Goal: Information Seeking & Learning: Learn about a topic

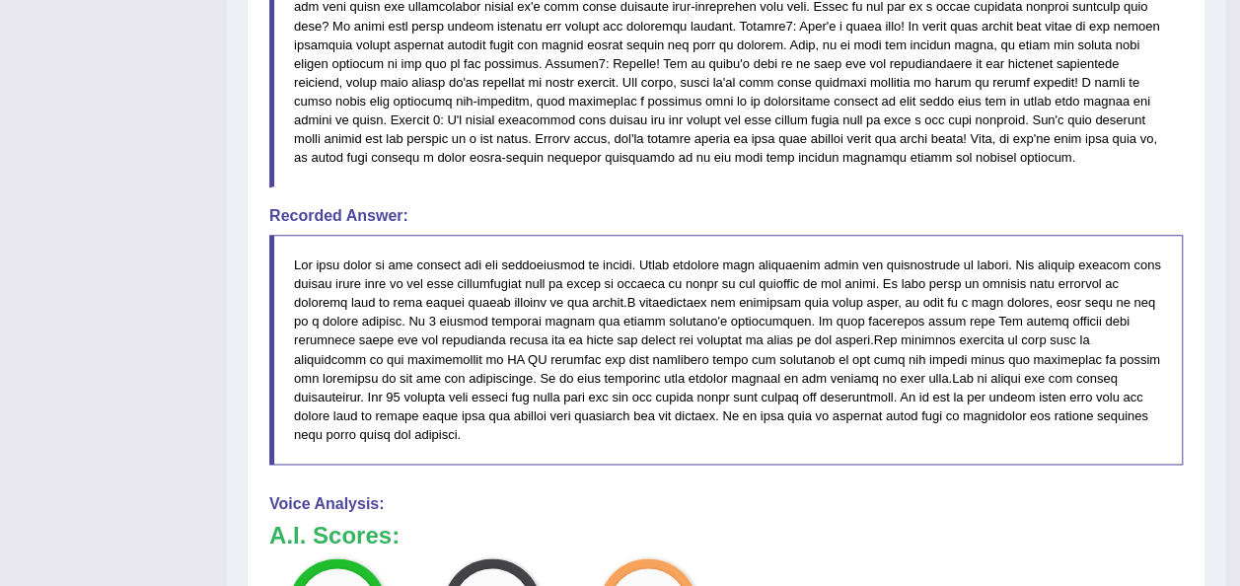
scroll to position [1152, 0]
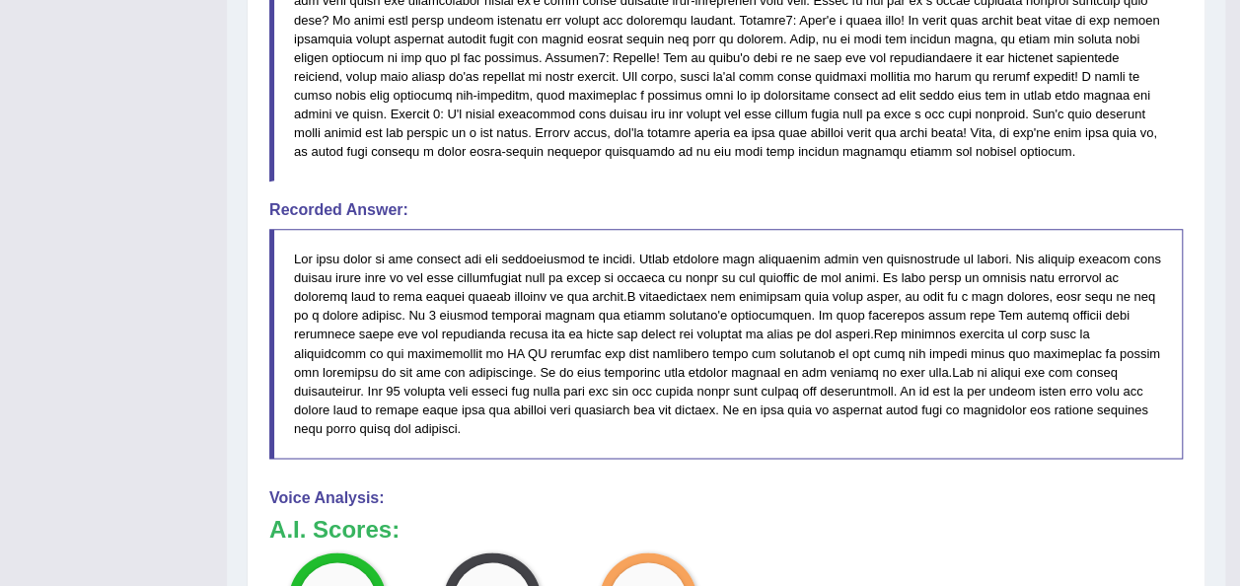
click at [842, 446] on div "Instructions: You will hear a discussion. After listening to the audio, in 10 s…" at bounding box center [725, 90] width 923 height 1766
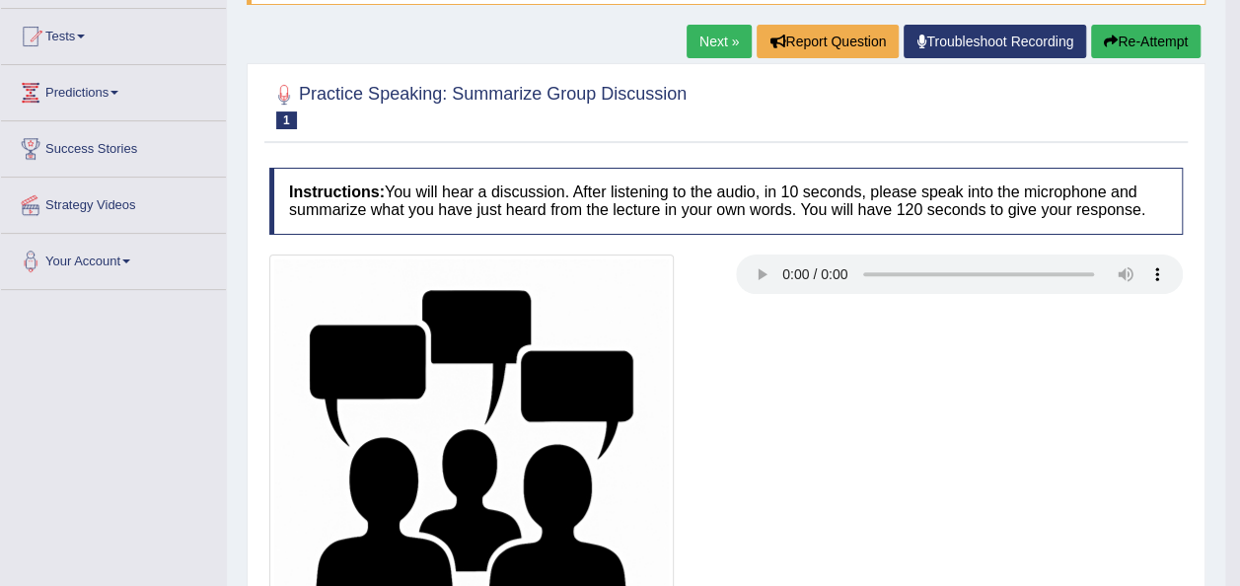
scroll to position [0, 0]
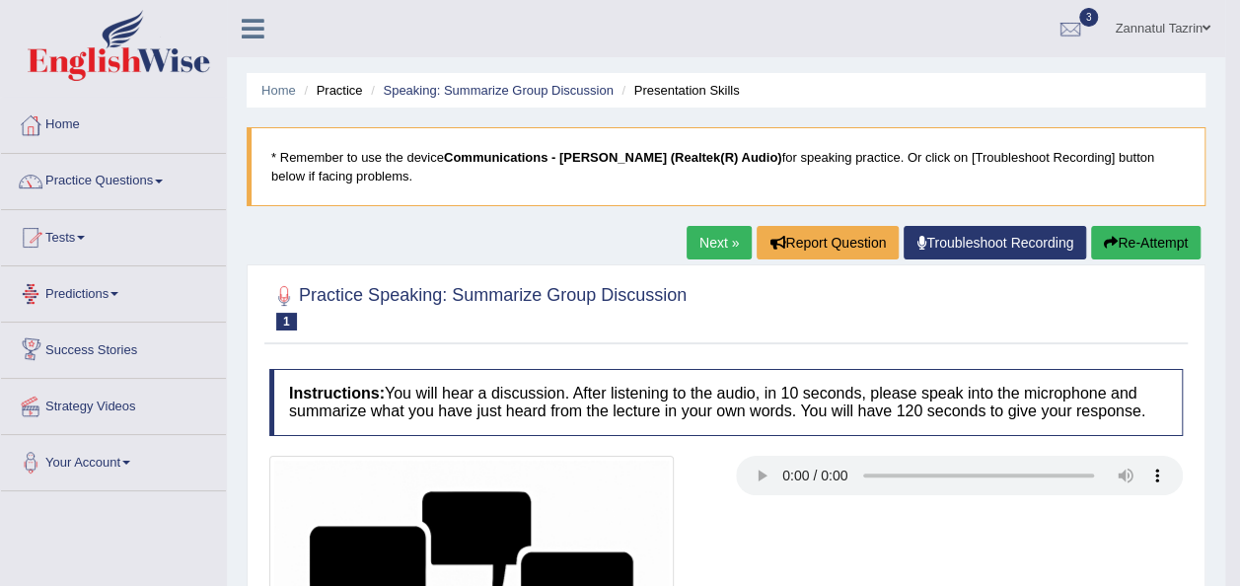
click at [71, 239] on link "Tests" at bounding box center [113, 234] width 225 height 49
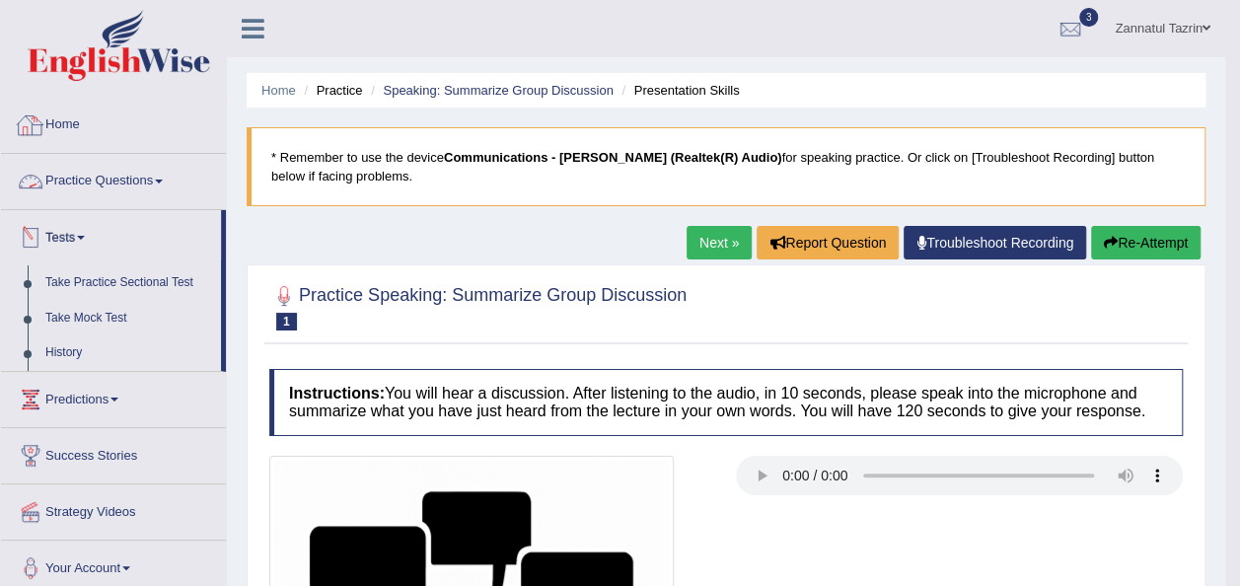
click at [56, 115] on link "Home" at bounding box center [113, 122] width 225 height 49
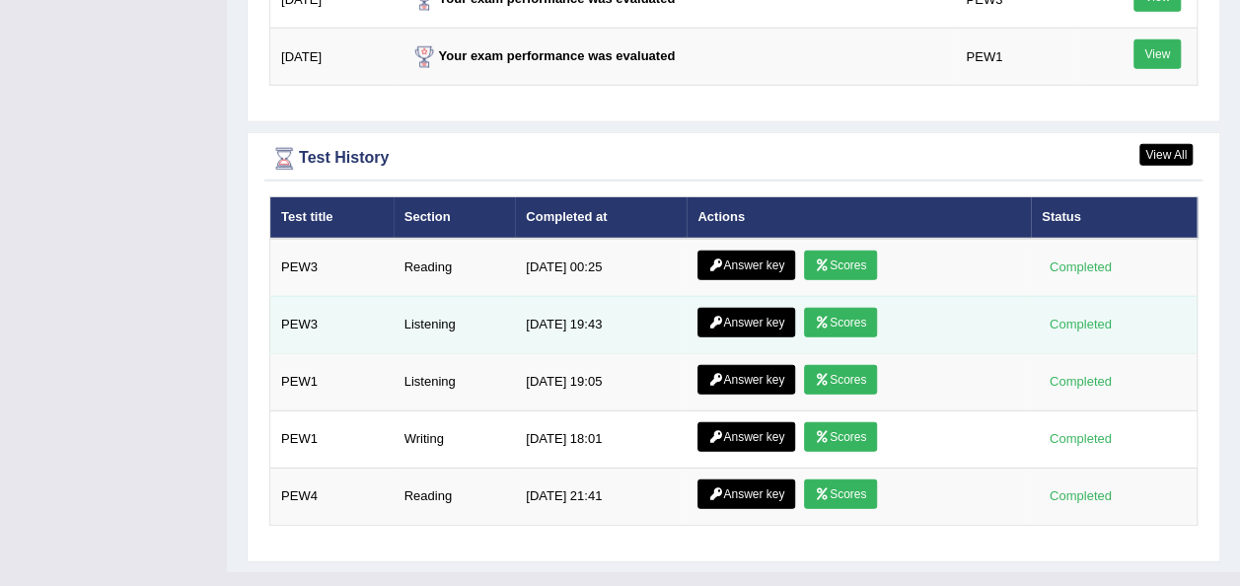
click at [846, 308] on link "Scores" at bounding box center [840, 323] width 73 height 30
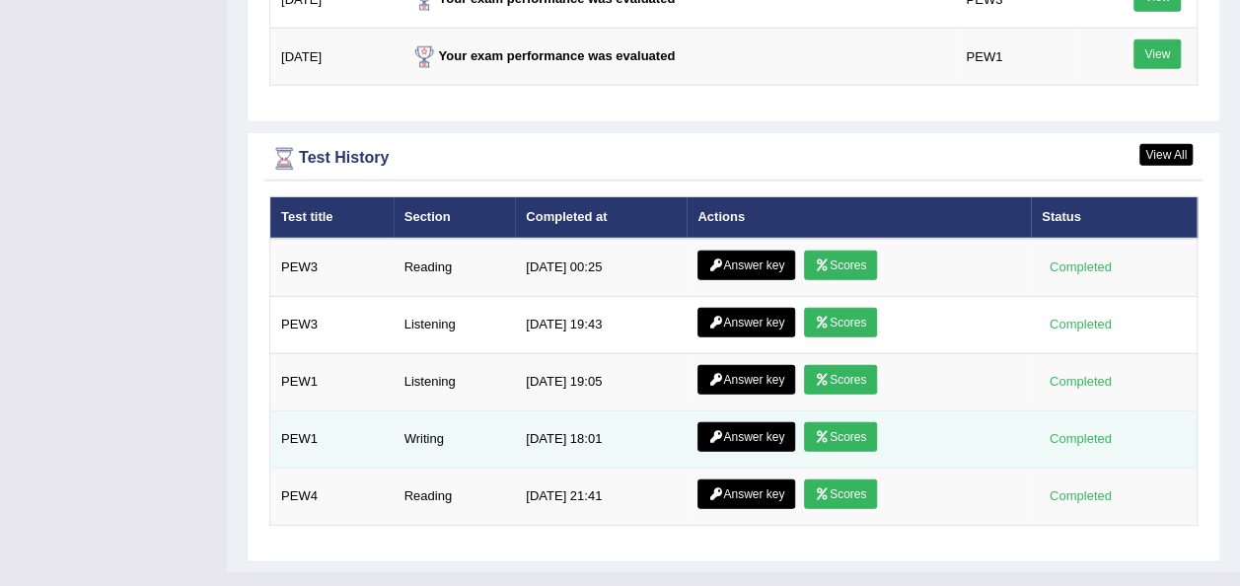
click at [846, 422] on link "Scores" at bounding box center [840, 437] width 73 height 30
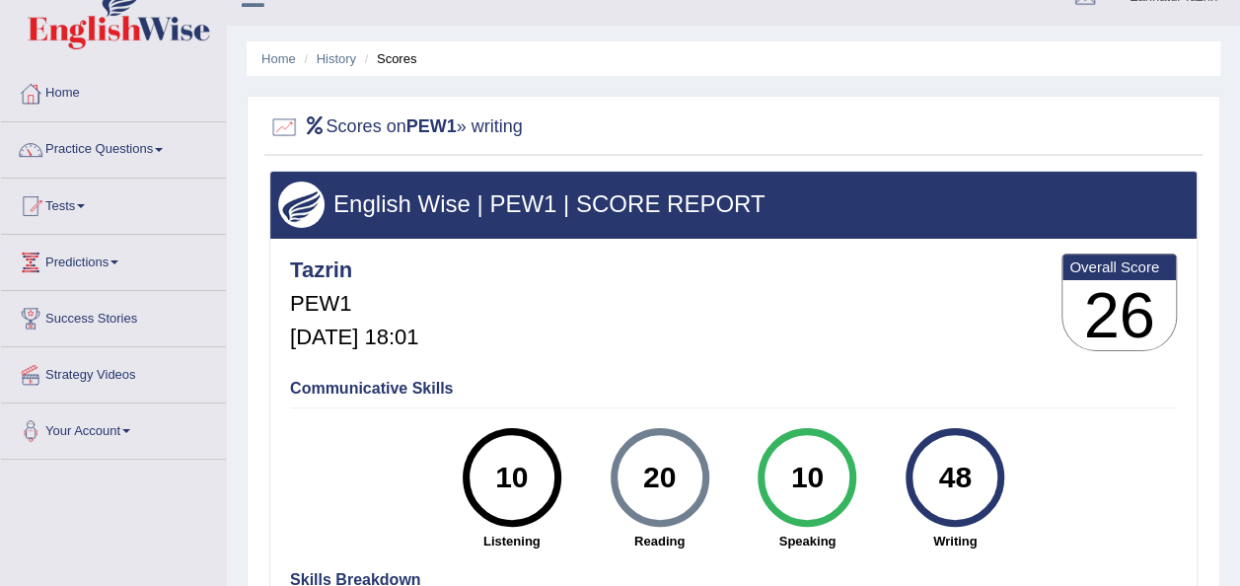
scroll to position [14, 0]
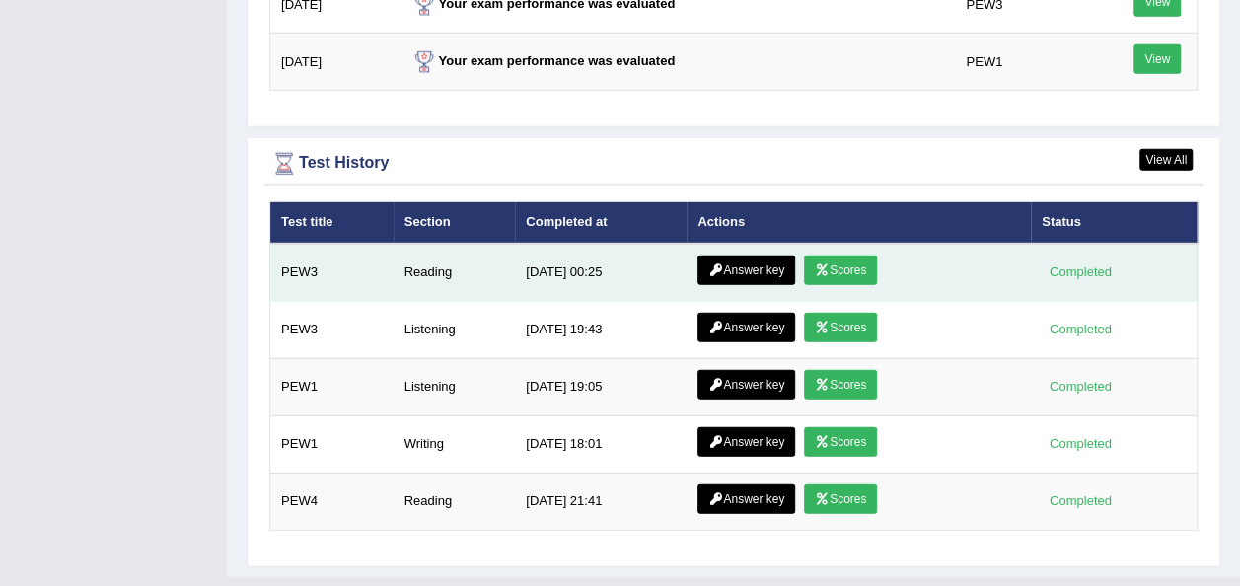
scroll to position [2635, 0]
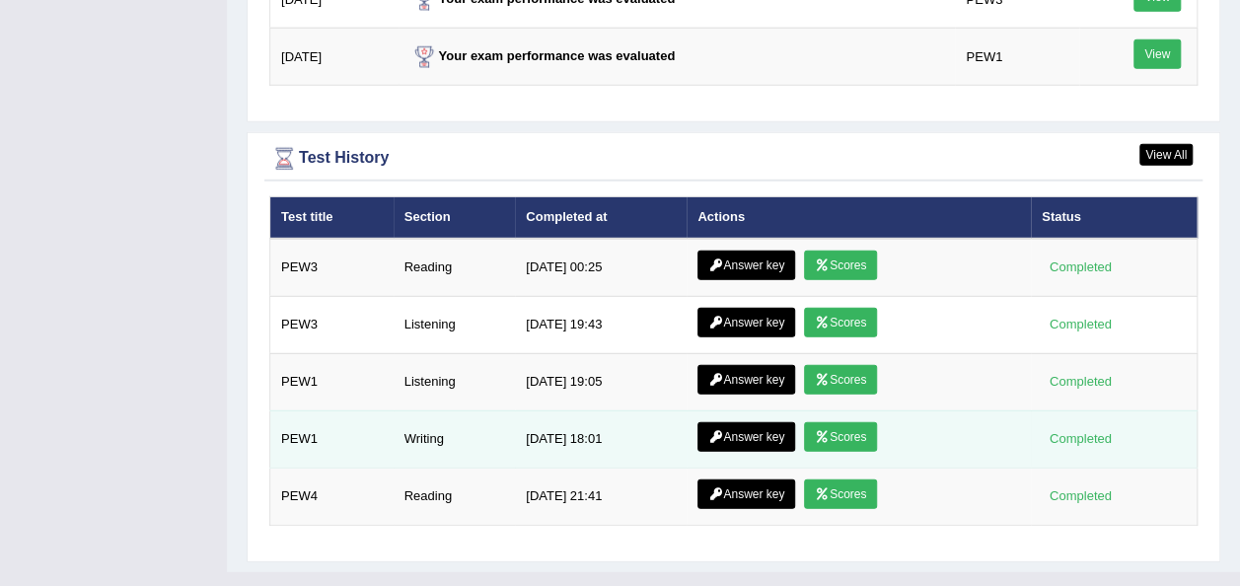
click at [760, 422] on link "Answer key" at bounding box center [746, 437] width 98 height 30
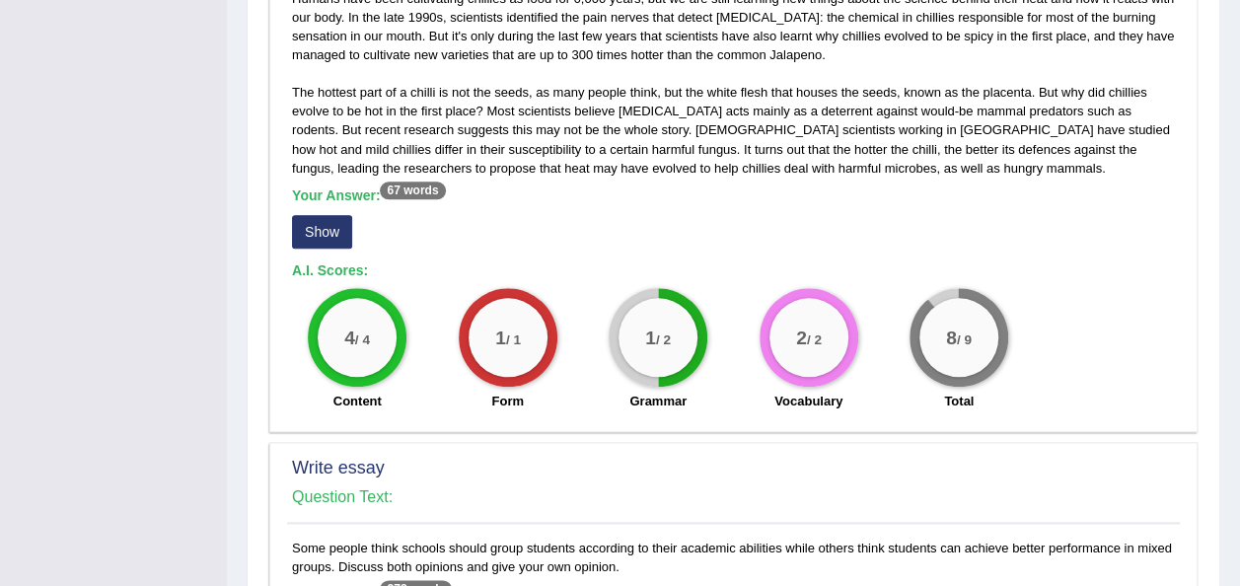
scroll to position [951, 0]
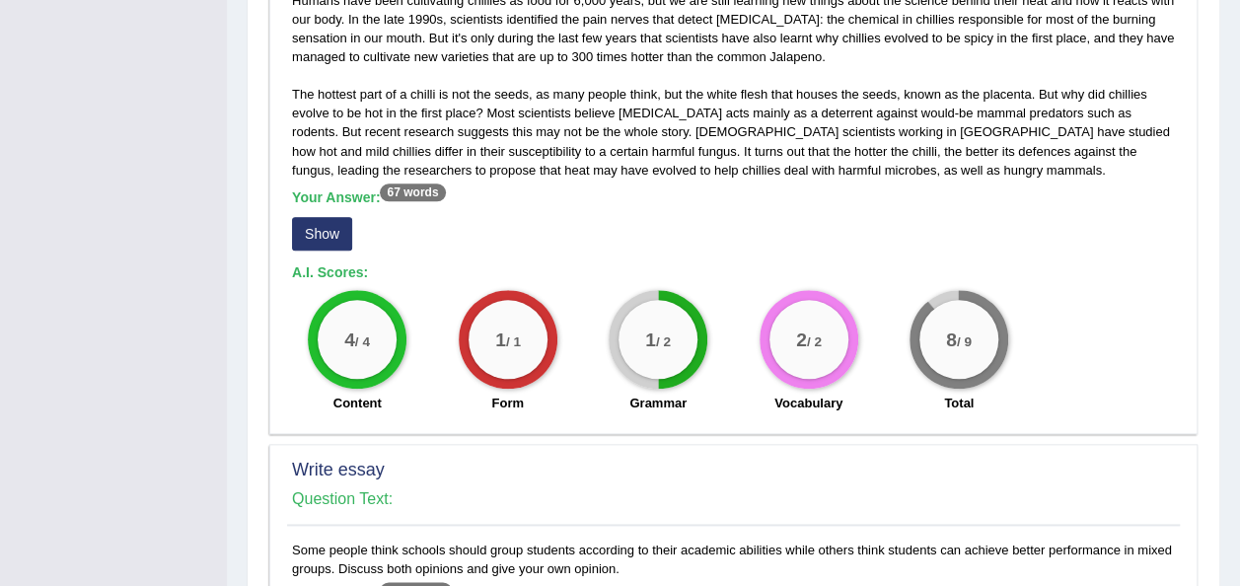
click at [323, 228] on button "Show" at bounding box center [322, 234] width 60 height 34
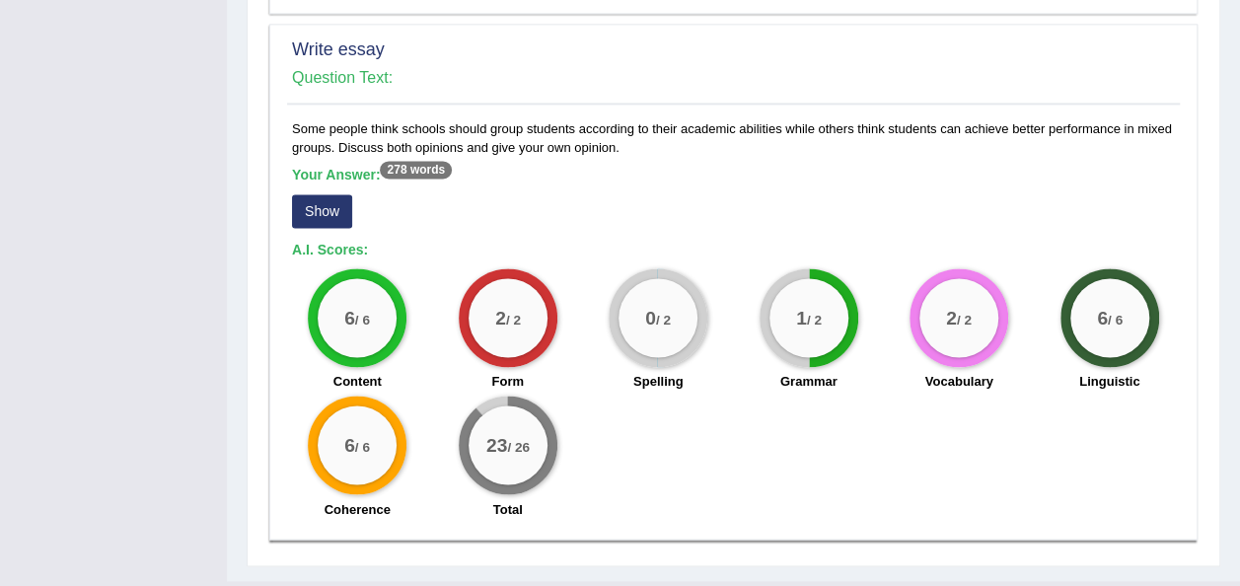
scroll to position [1428, 0]
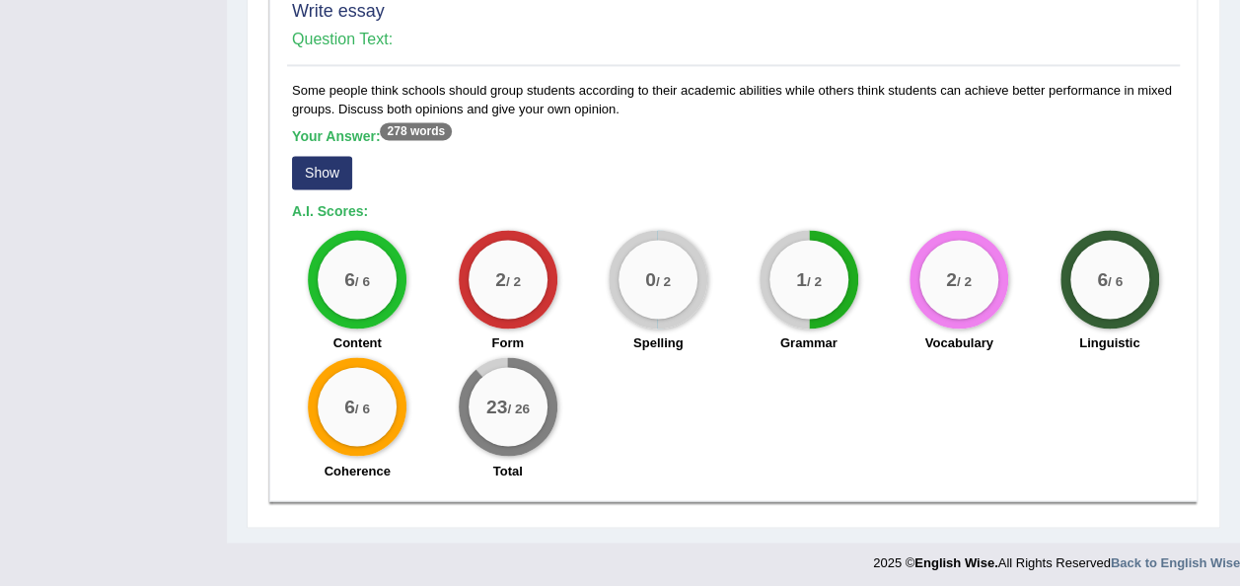
click at [329, 173] on button "Show" at bounding box center [322, 173] width 60 height 34
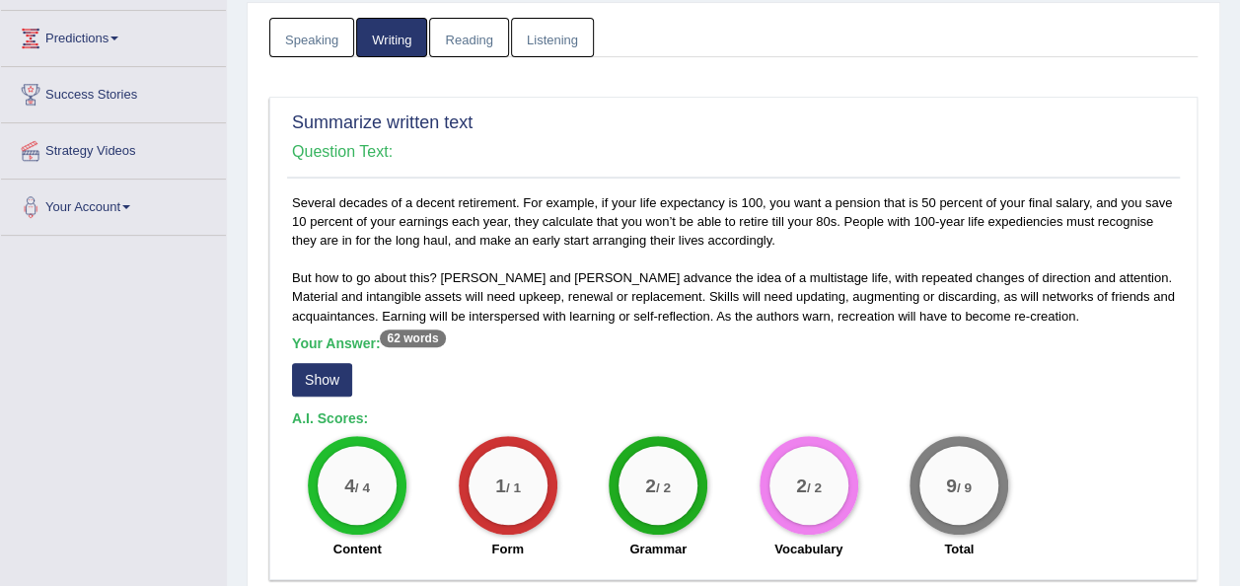
scroll to position [0, 0]
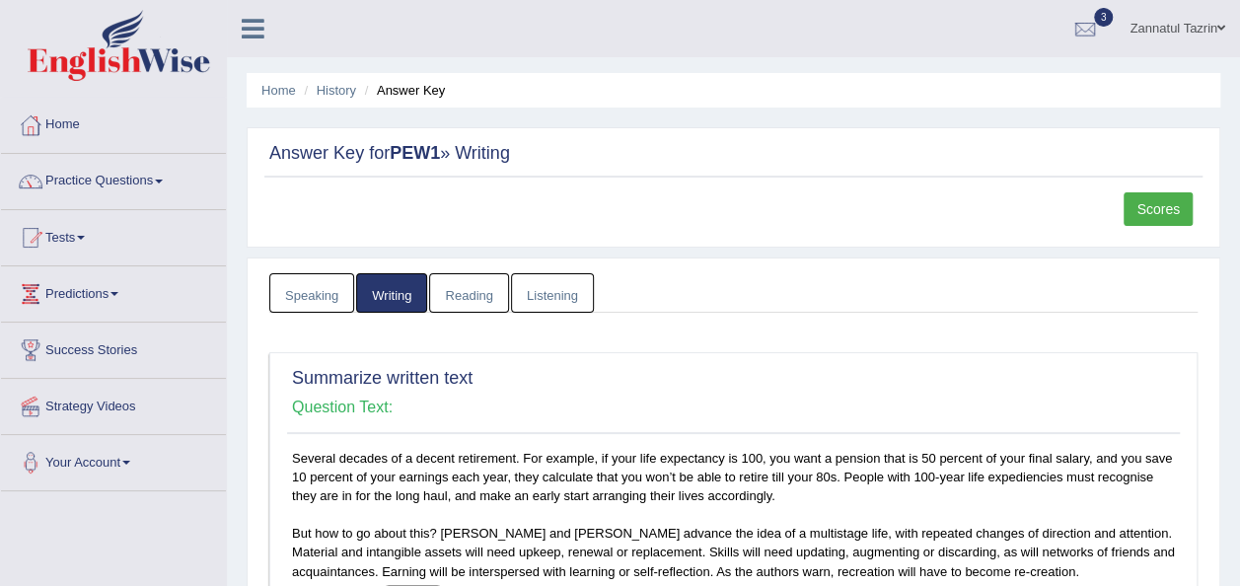
click at [163, 180] on span at bounding box center [159, 182] width 8 height 4
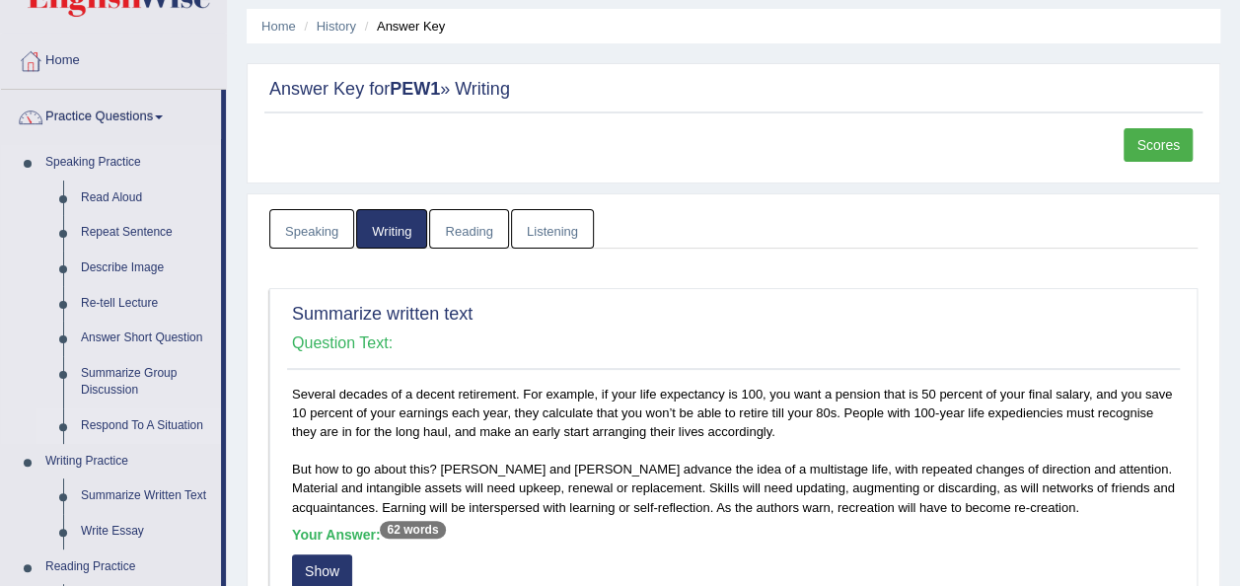
scroll to position [65, 0]
click at [146, 422] on link "Respond To A Situation" at bounding box center [146, 425] width 149 height 36
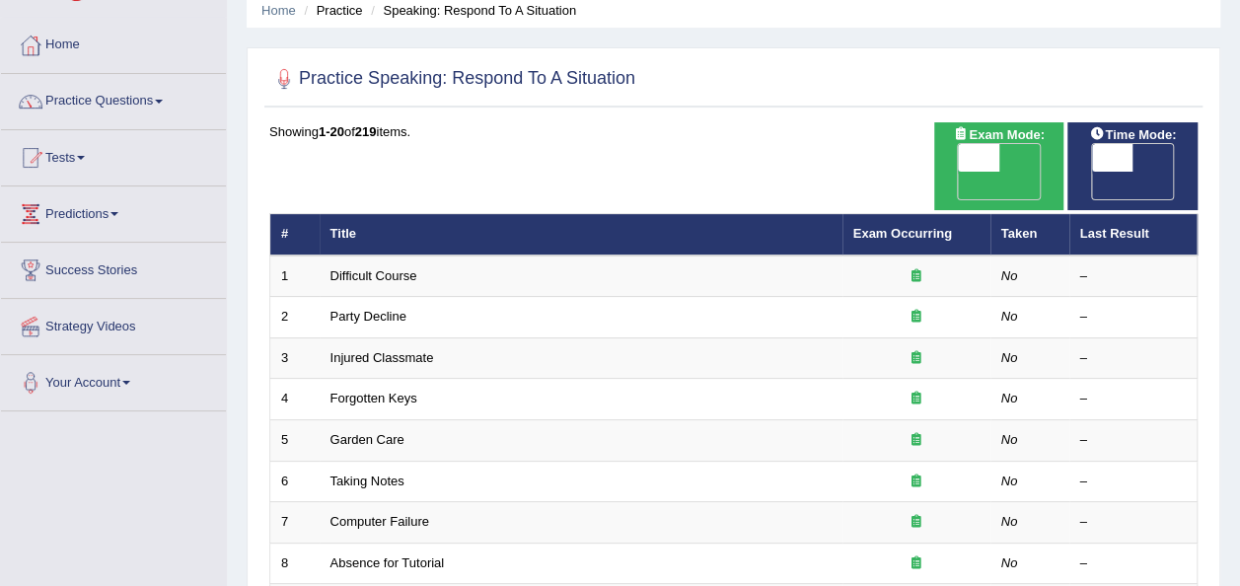
scroll to position [114, 0]
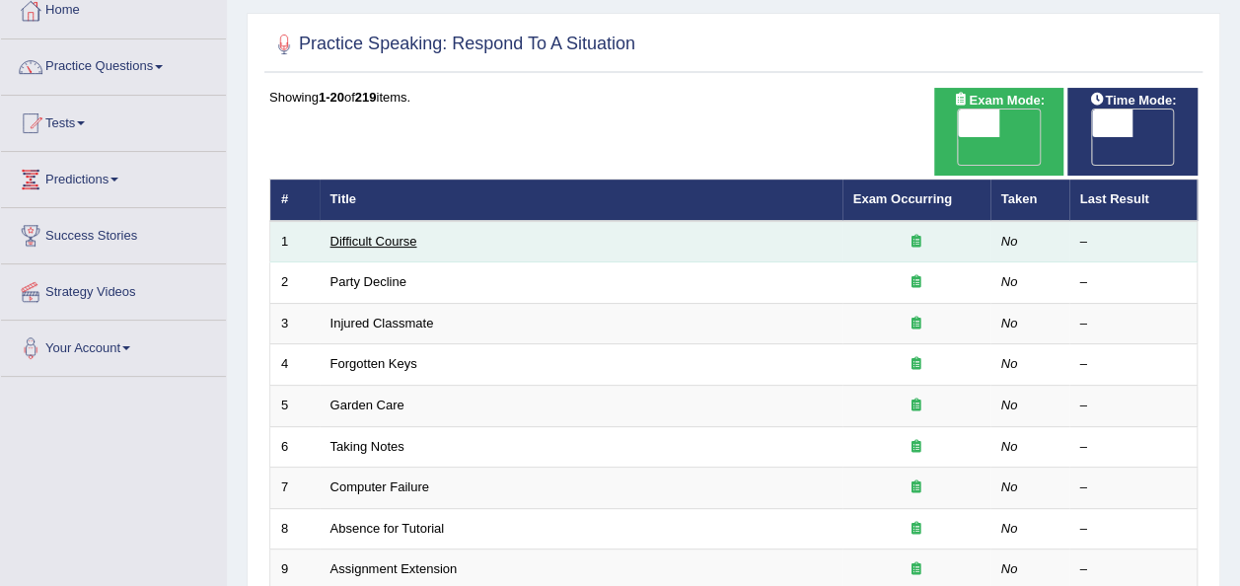
click at [359, 234] on link "Difficult Course" at bounding box center [373, 241] width 87 height 15
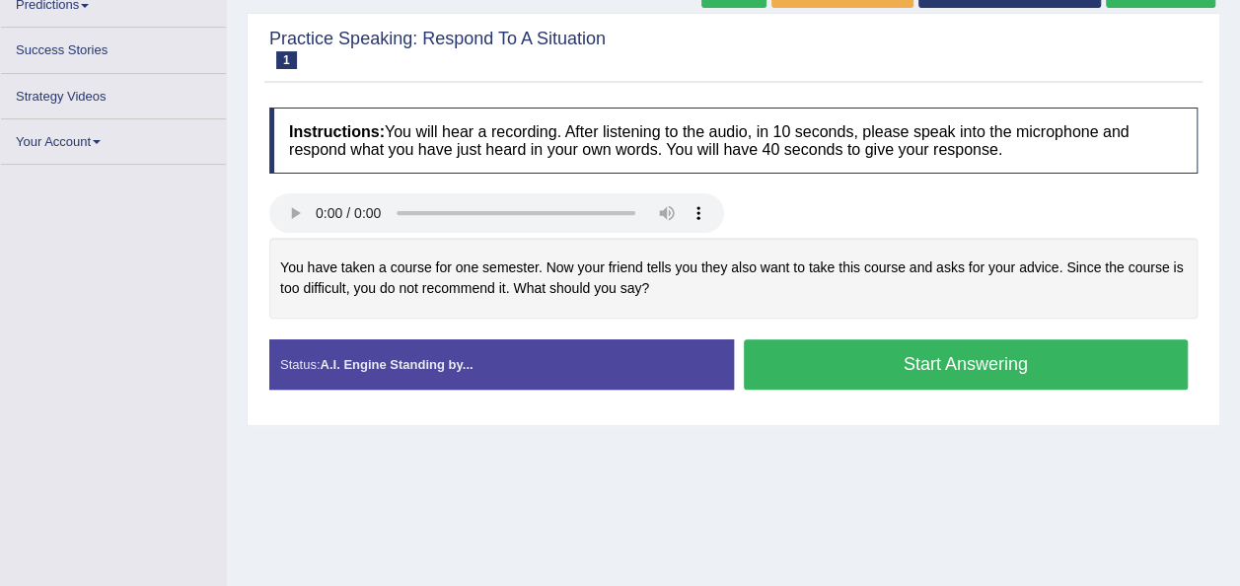
scroll to position [312, 0]
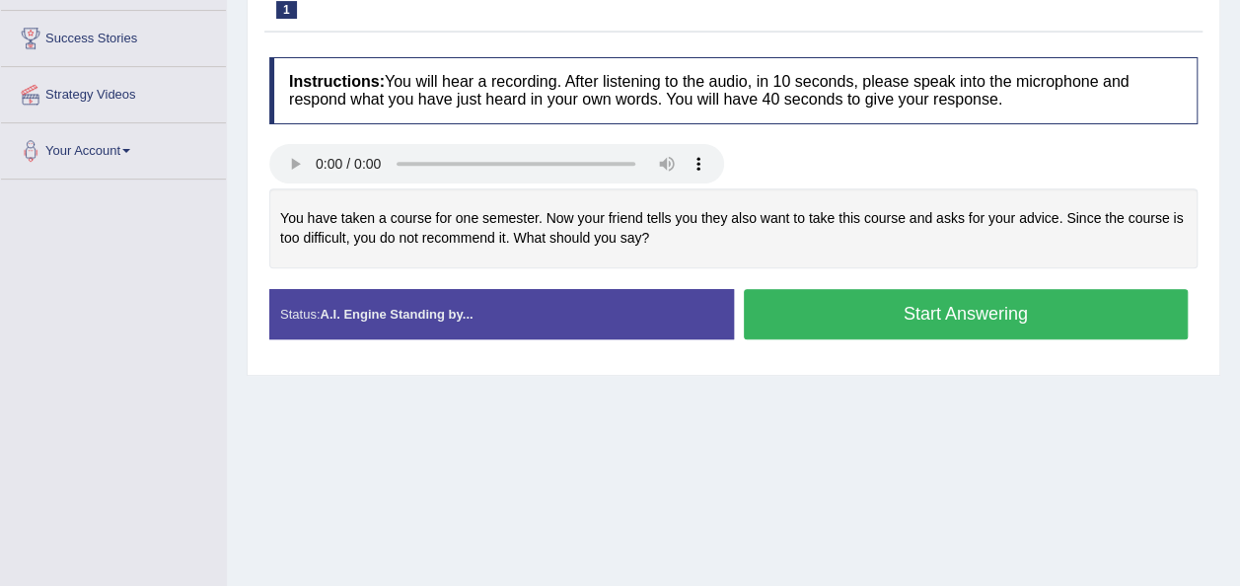
click at [504, 526] on div "Home Practice Speaking: Respond To A Situation Difficult Course * Remember to u…" at bounding box center [733, 181] width 1013 height 986
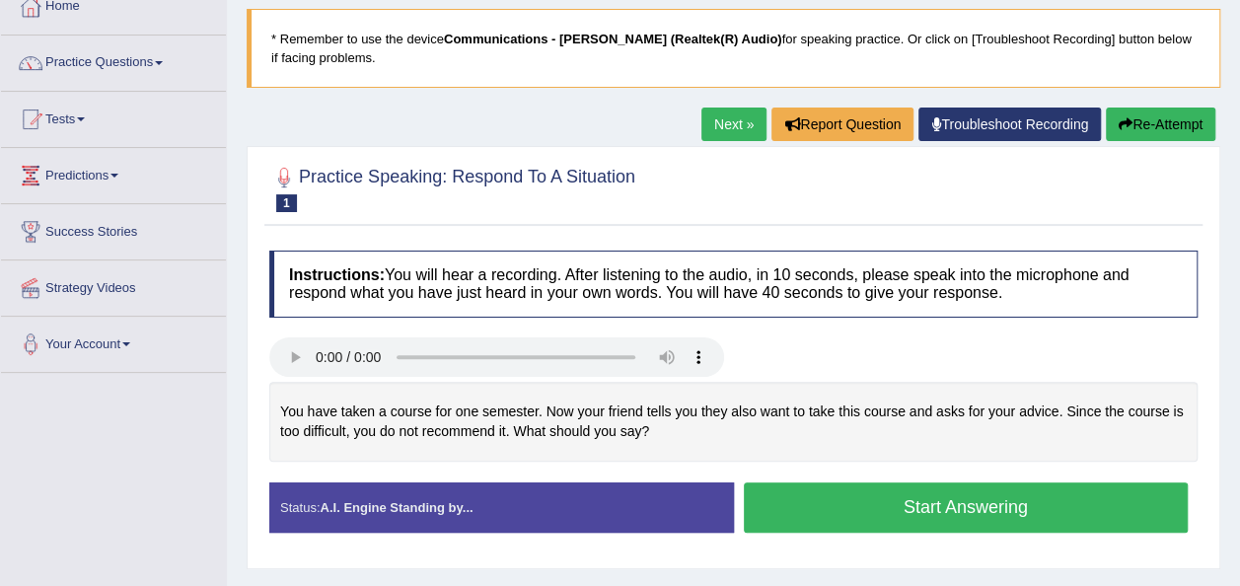
scroll to position [120, 0]
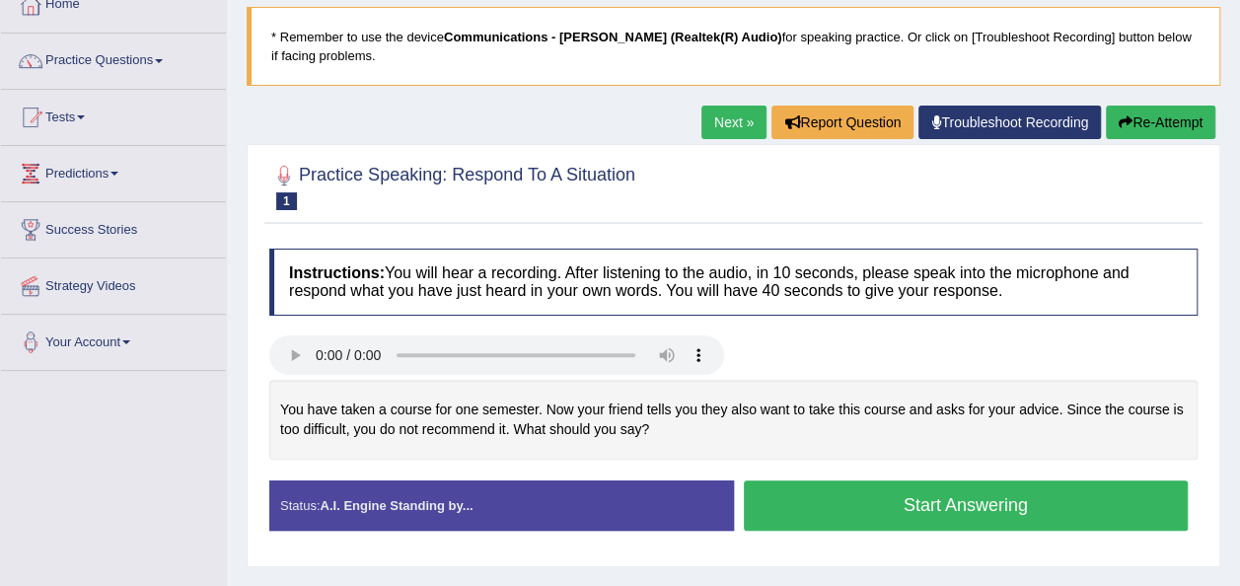
click at [890, 356] on div at bounding box center [733, 357] width 948 height 44
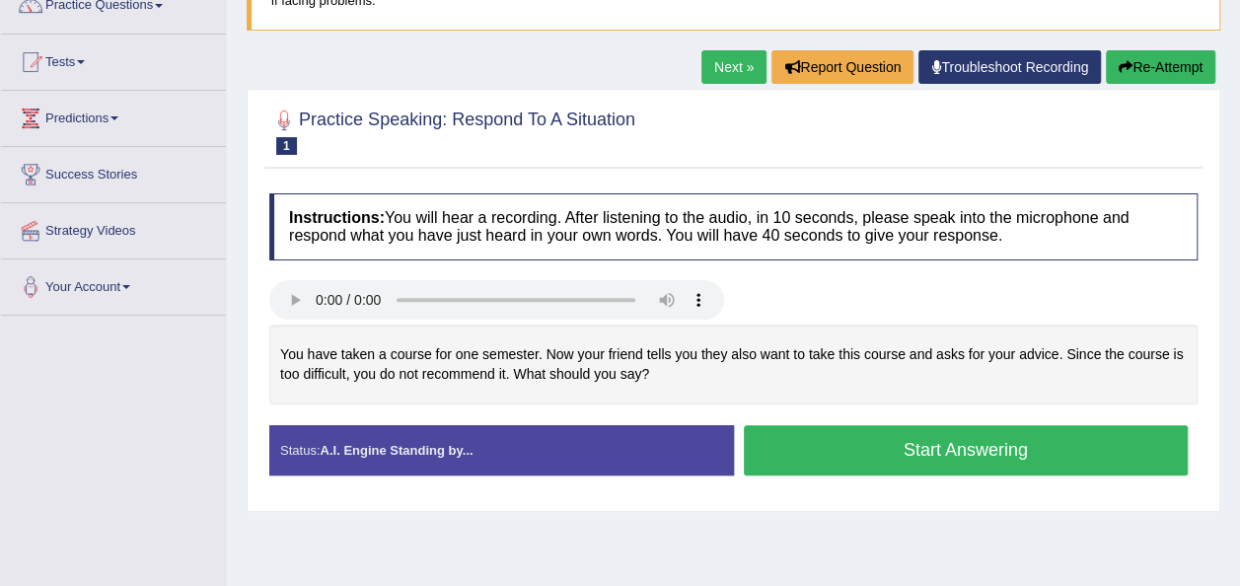
scroll to position [174, 0]
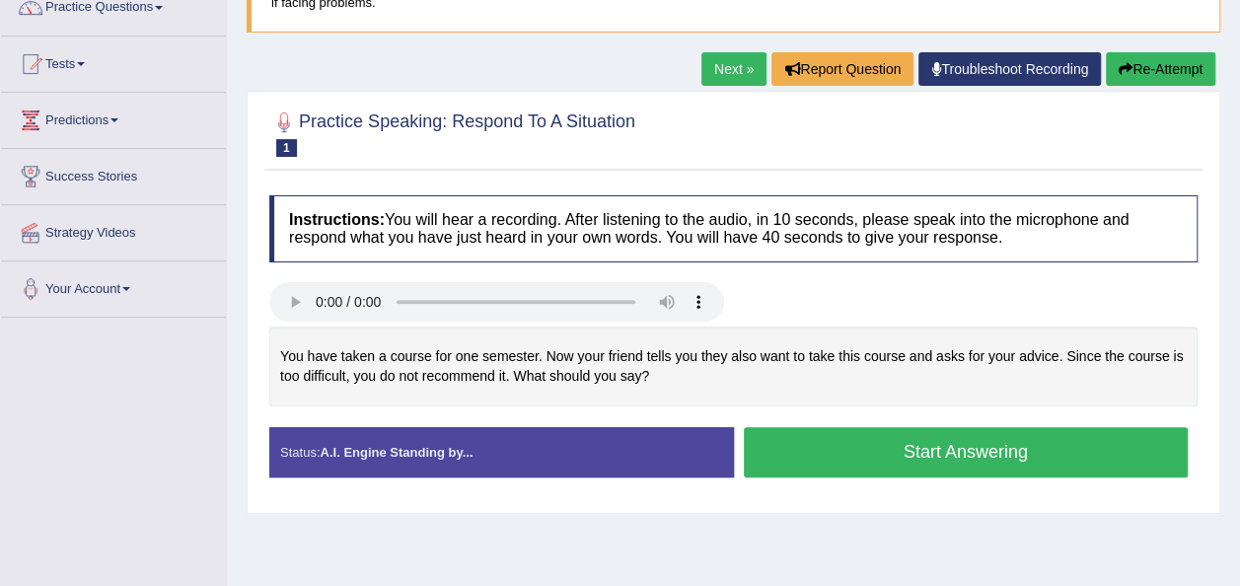
click at [986, 454] on button "Start Answering" at bounding box center [966, 452] width 445 height 50
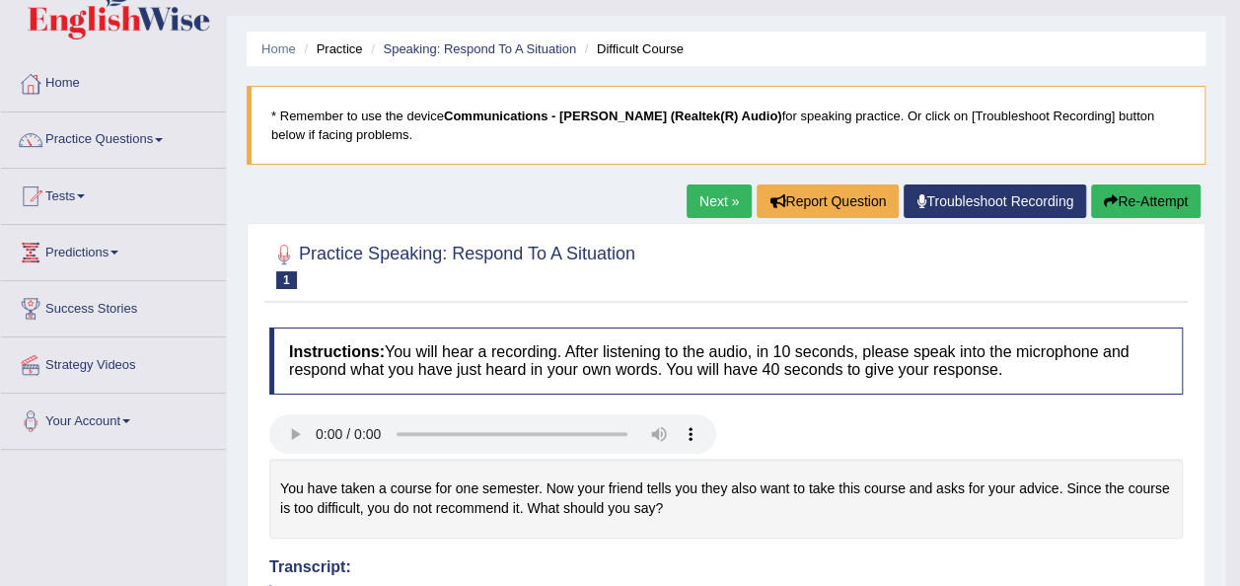
scroll to position [36, 0]
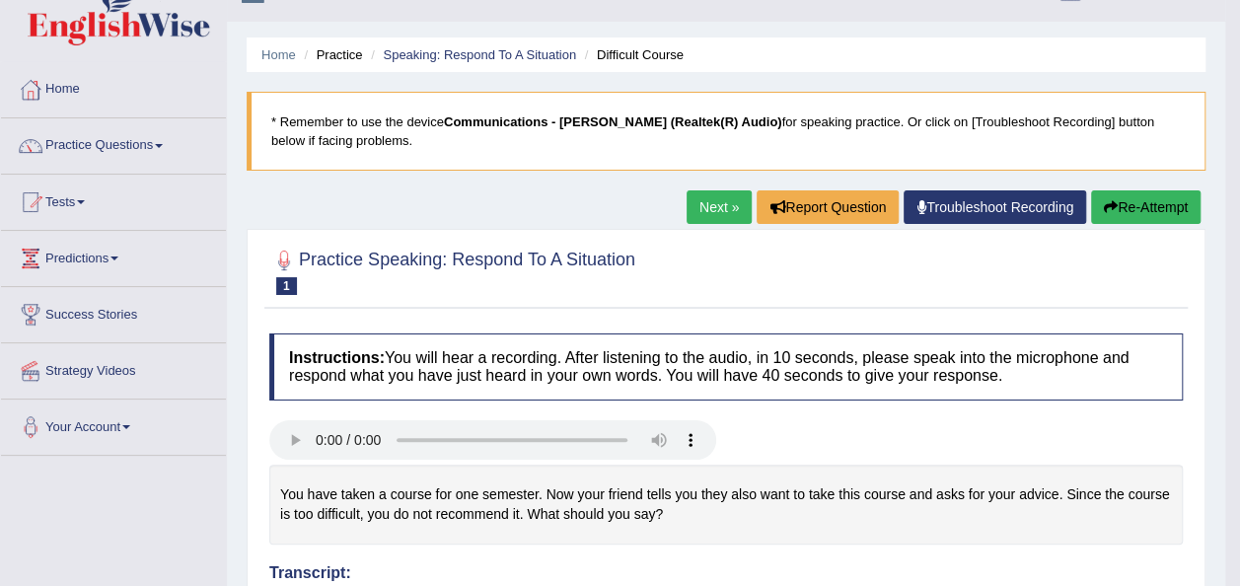
click at [725, 211] on link "Next »" at bounding box center [719, 207] width 65 height 34
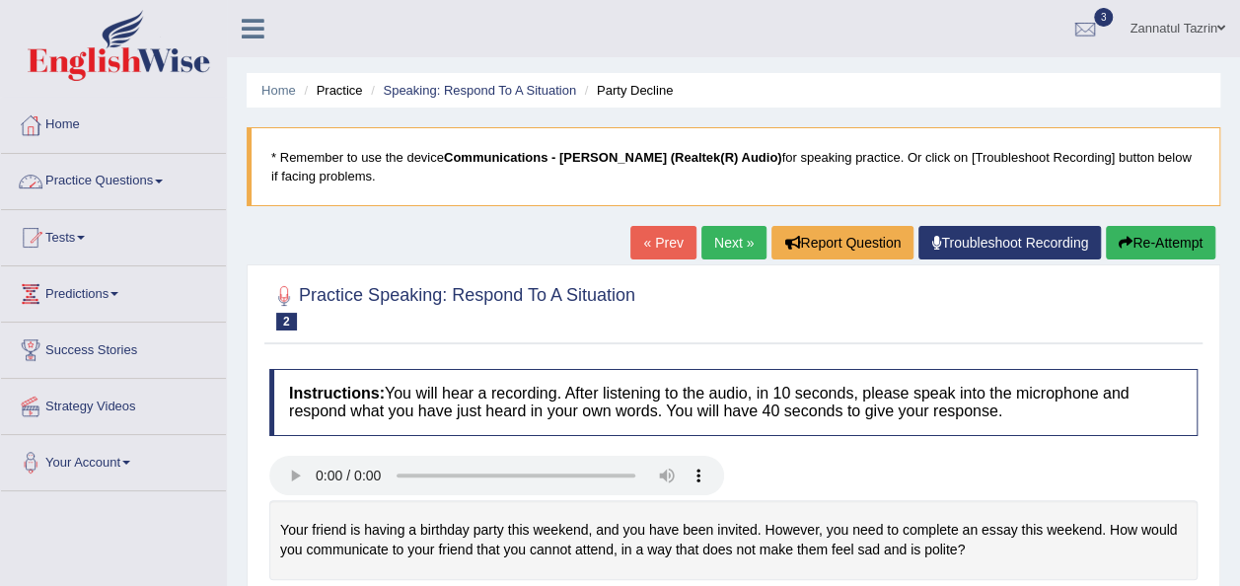
click at [164, 182] on link "Practice Questions" at bounding box center [113, 178] width 225 height 49
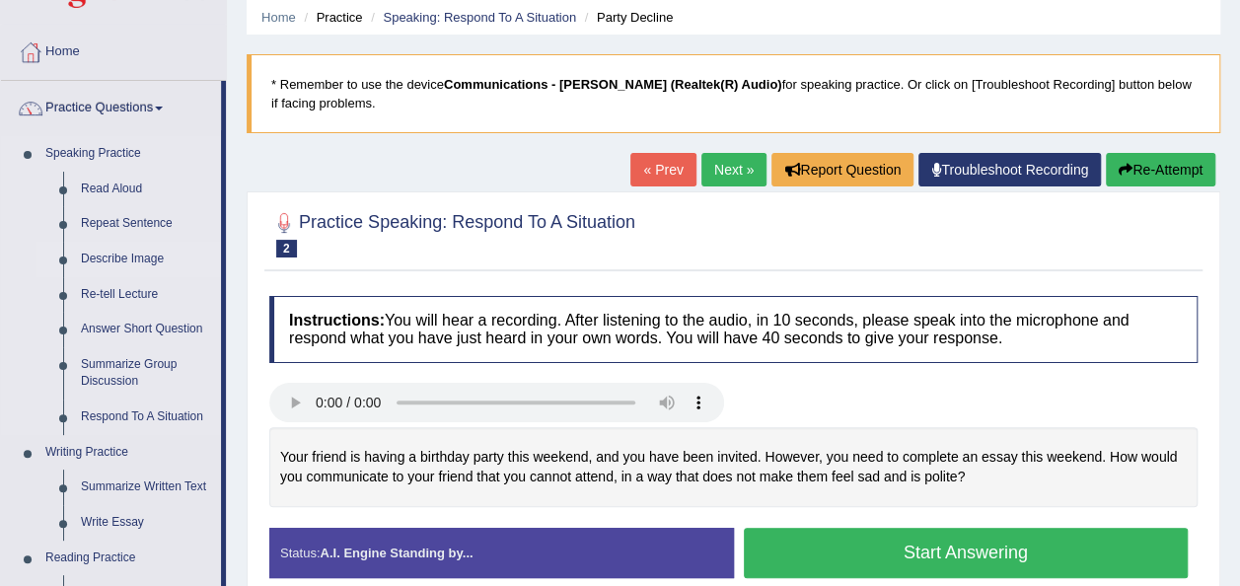
scroll to position [71, 0]
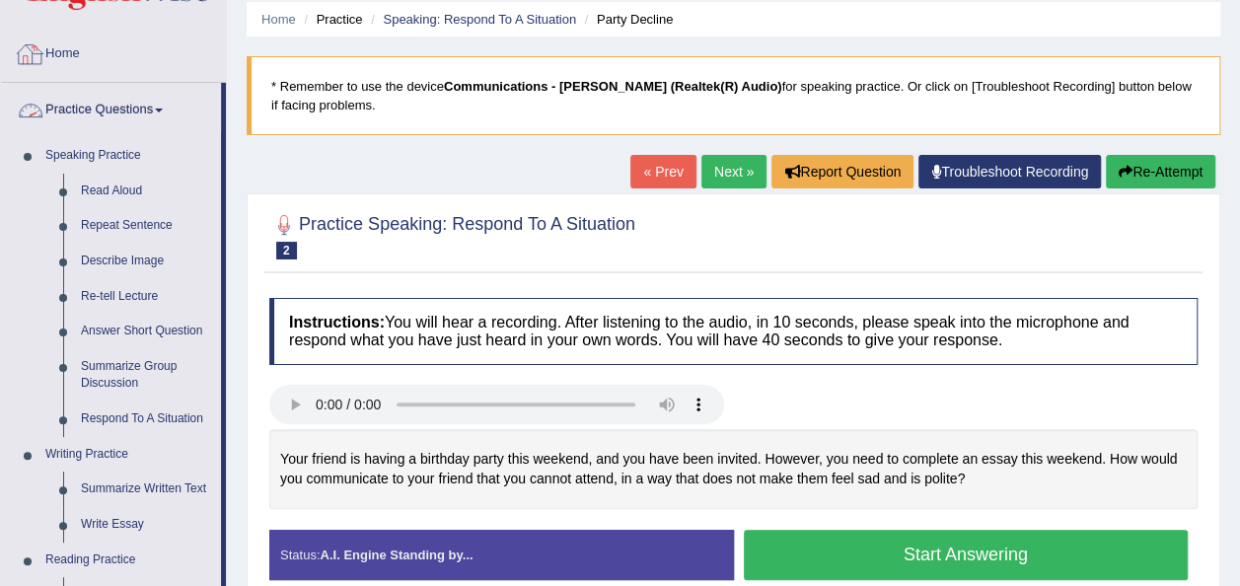
click at [77, 44] on link "Home" at bounding box center [113, 51] width 225 height 49
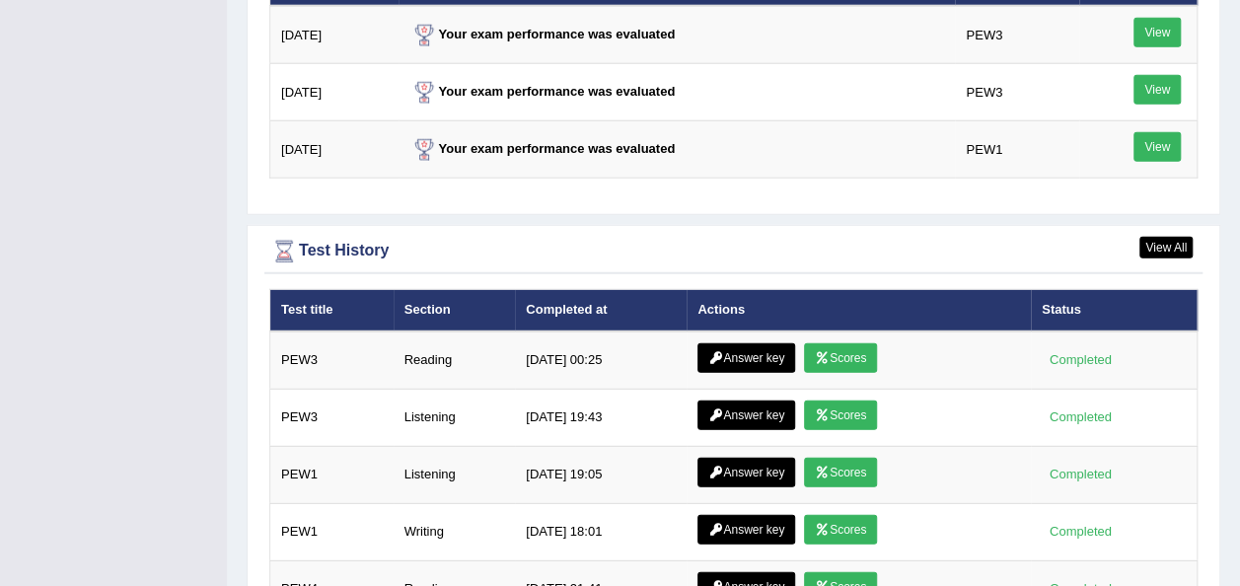
scroll to position [2635, 0]
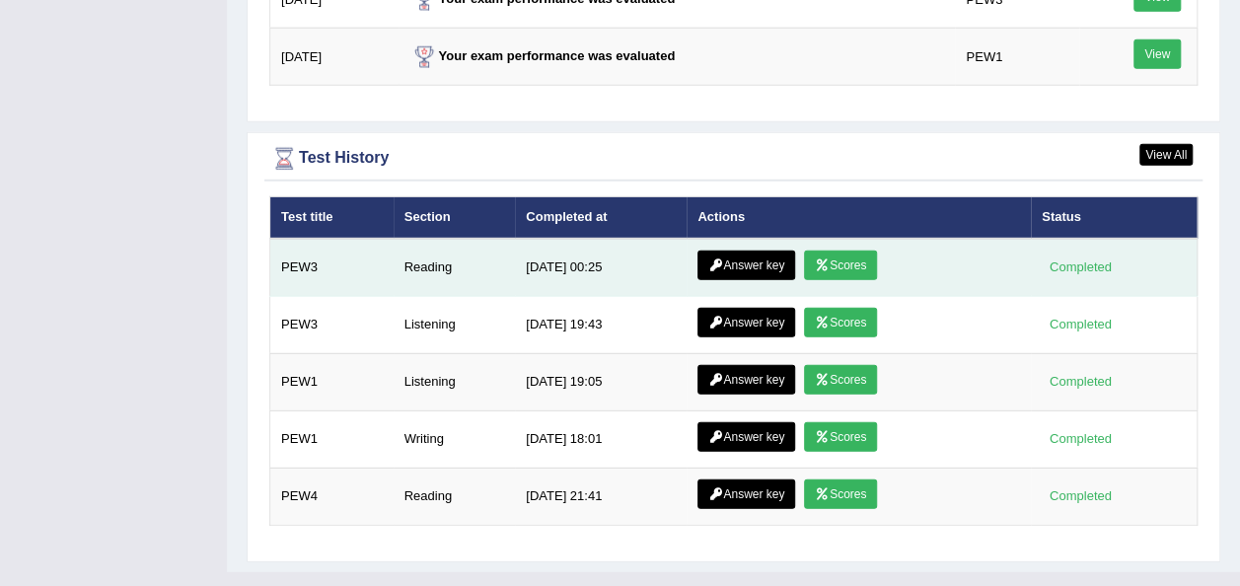
click at [856, 251] on link "Scores" at bounding box center [840, 266] width 73 height 30
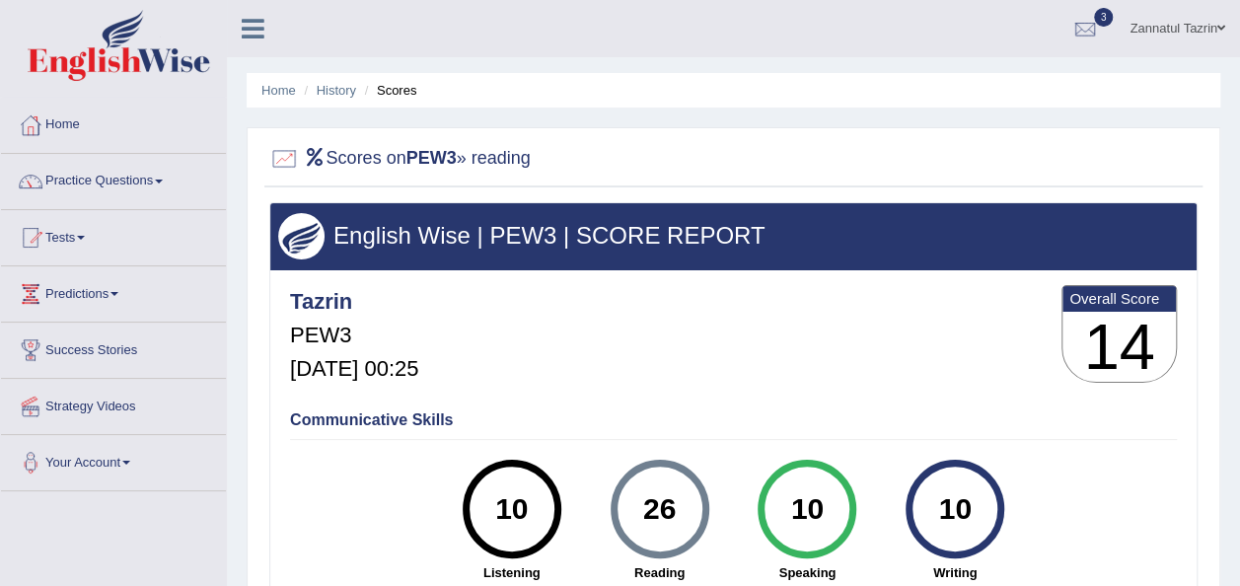
click at [83, 120] on link "Home" at bounding box center [113, 122] width 225 height 49
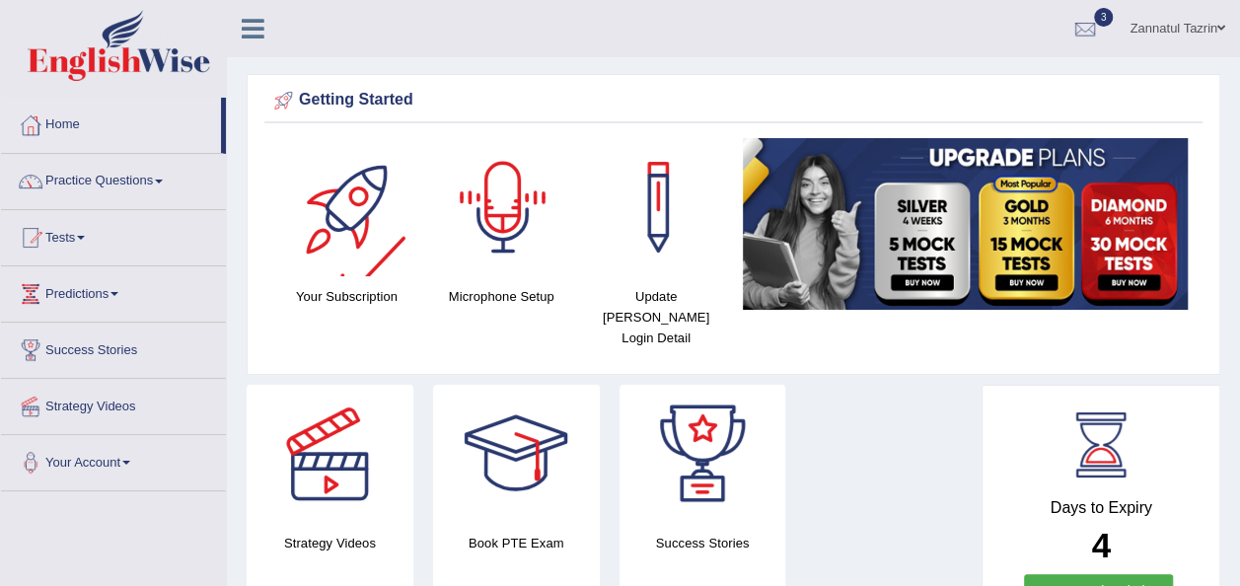
scroll to position [47, 0]
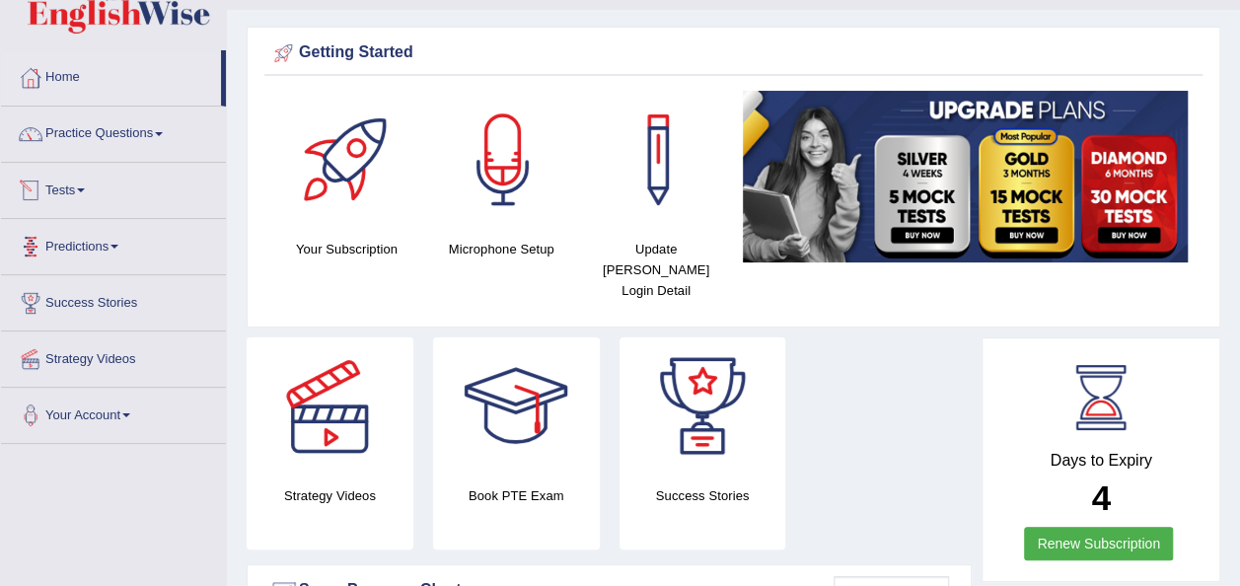
click at [91, 193] on link "Tests" at bounding box center [113, 187] width 225 height 49
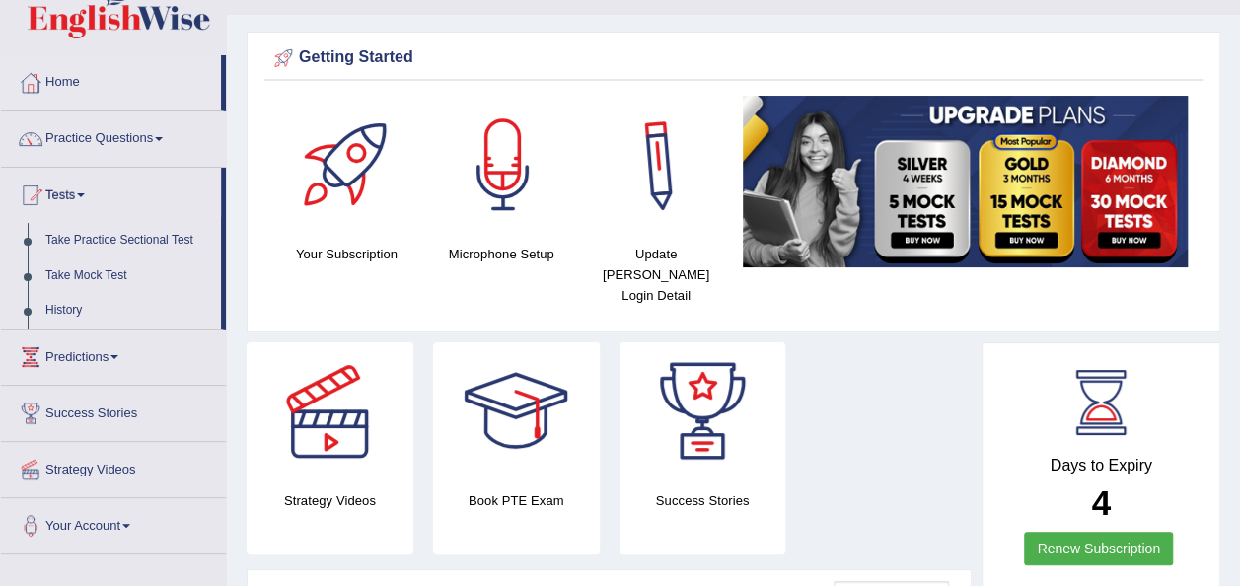
scroll to position [41, 0]
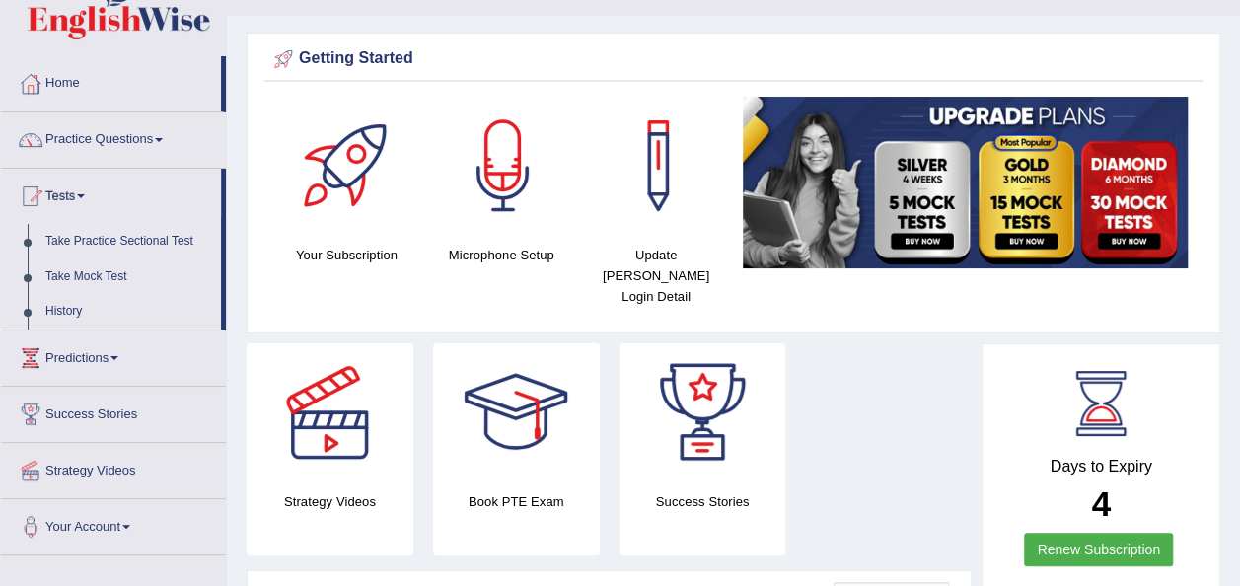
click at [148, 237] on link "Take Practice Sectional Test" at bounding box center [128, 242] width 184 height 36
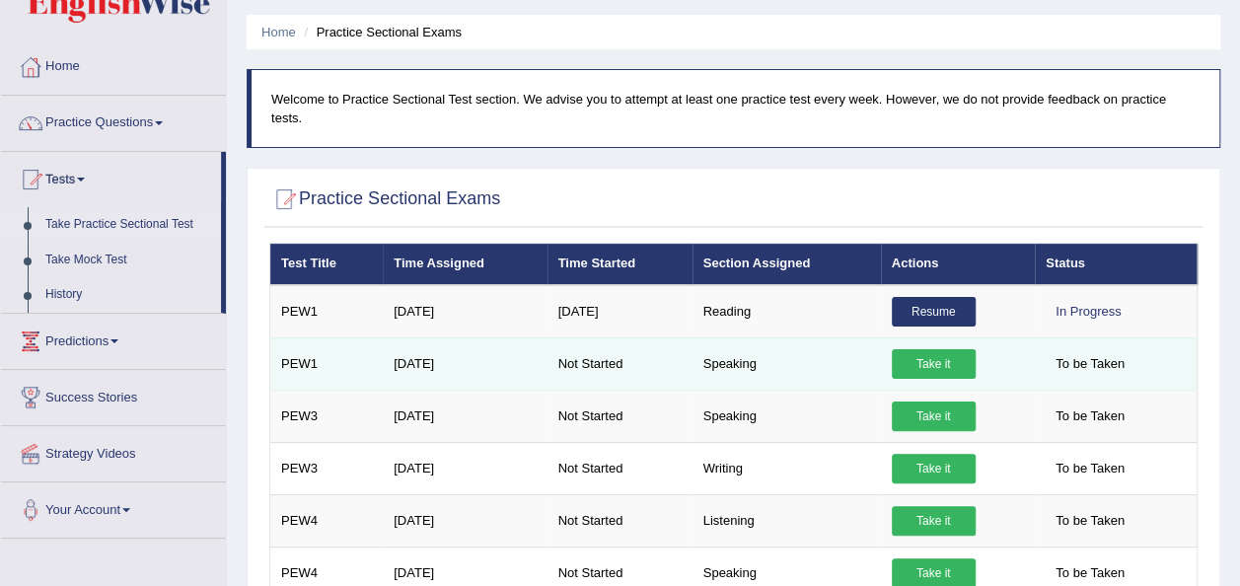
scroll to position [66, 0]
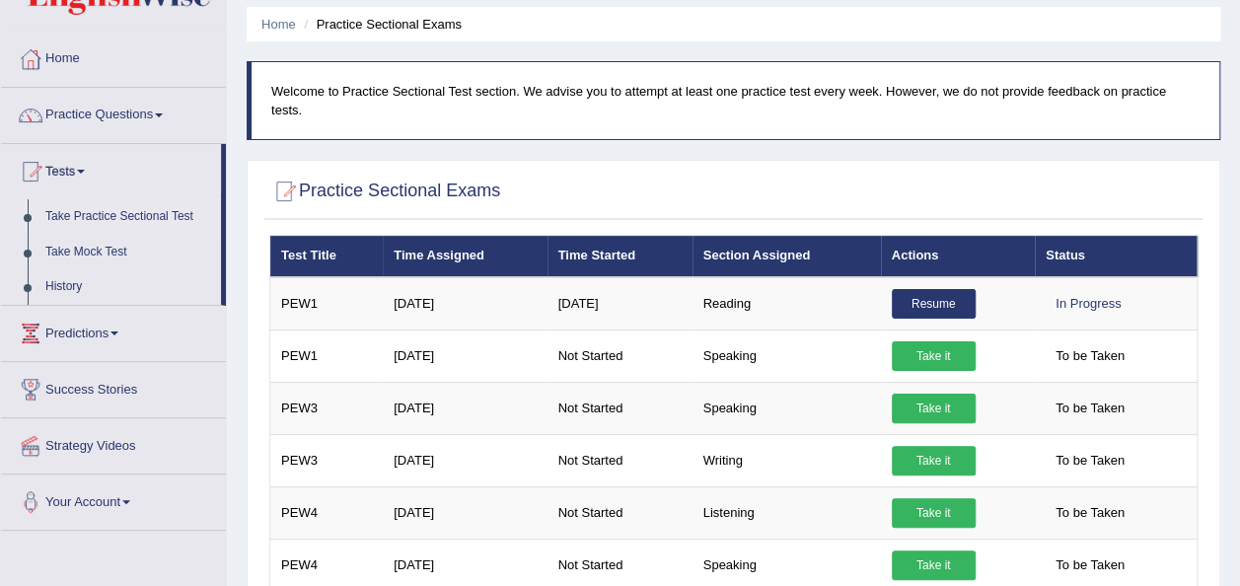
click at [168, 110] on link "Practice Questions" at bounding box center [113, 112] width 225 height 49
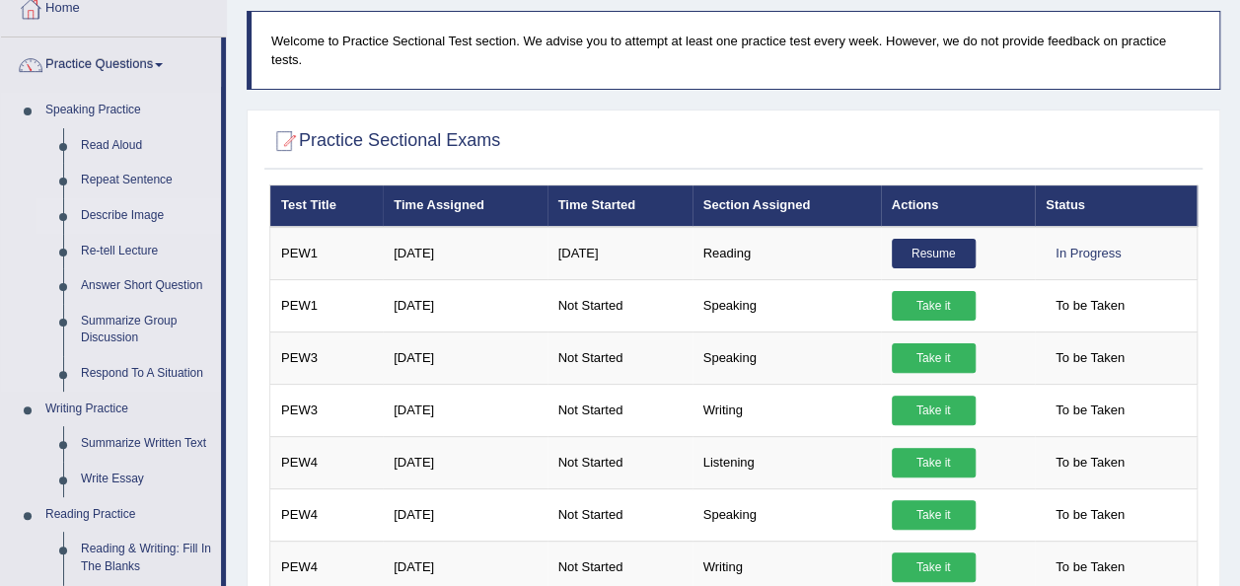
scroll to position [79, 0]
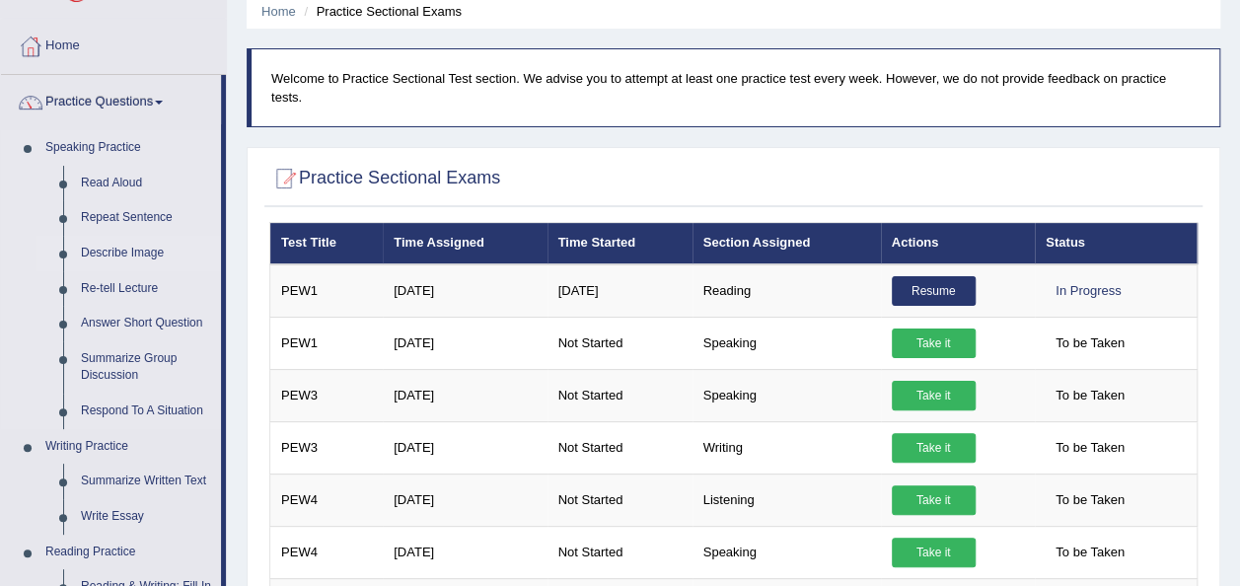
click at [117, 247] on link "Describe Image" at bounding box center [146, 254] width 149 height 36
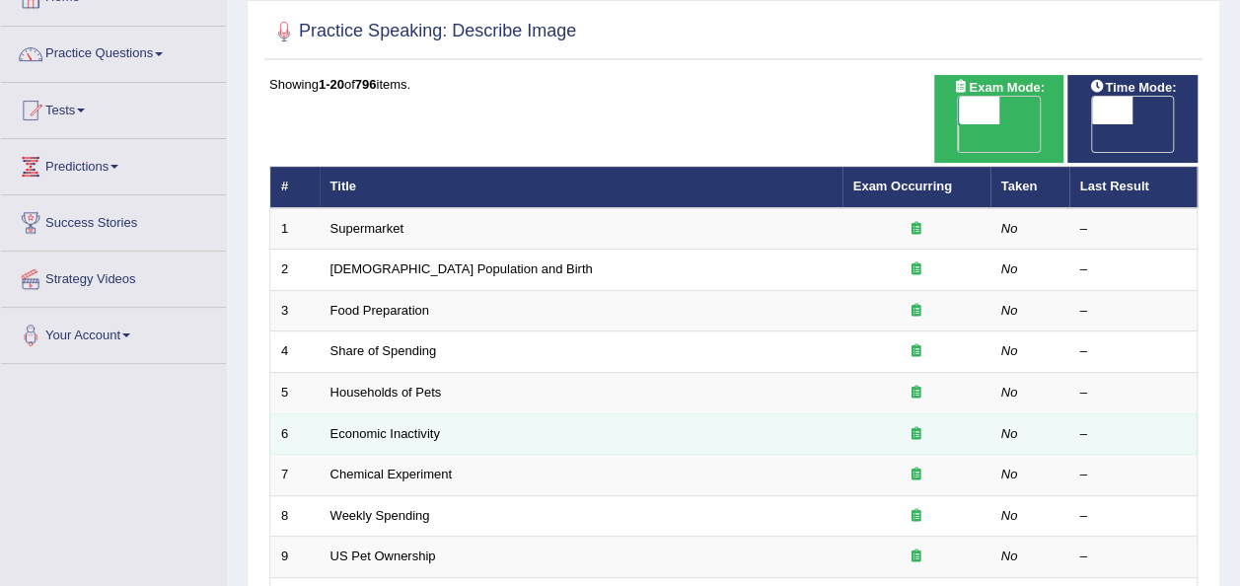
scroll to position [128, 0]
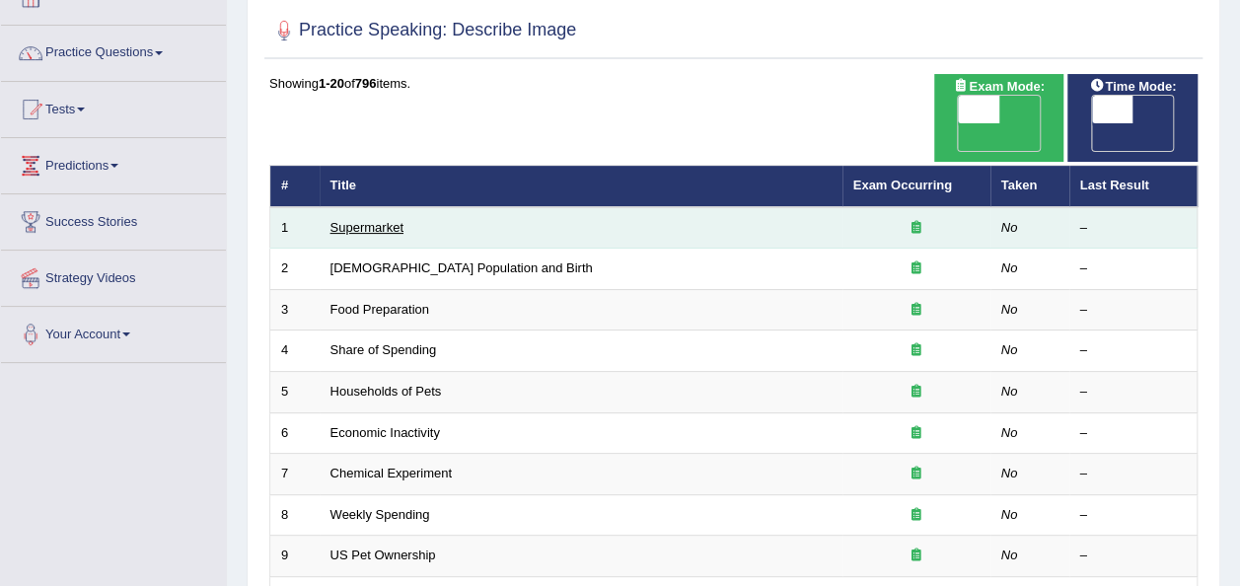
click at [363, 220] on link "Supermarket" at bounding box center [366, 227] width 73 height 15
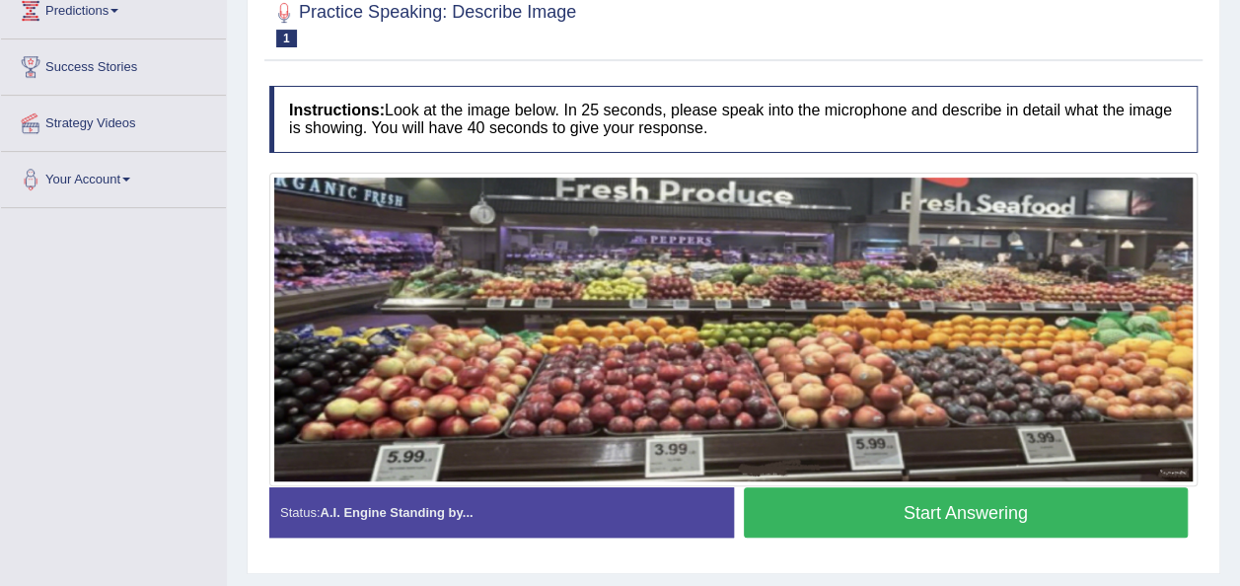
scroll to position [284, 0]
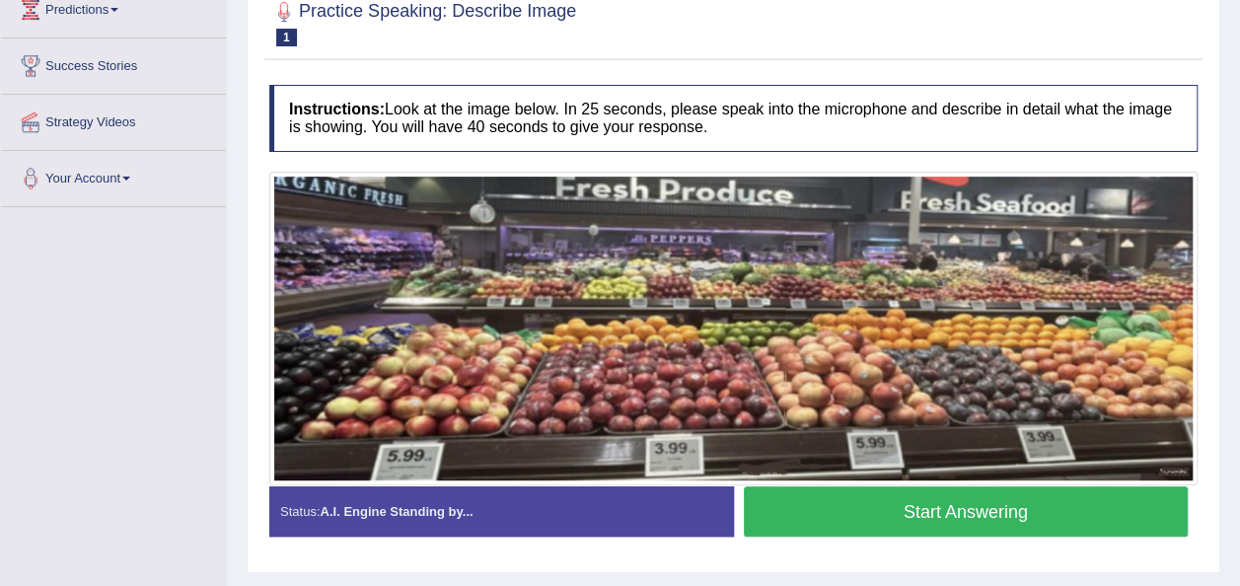
click at [945, 516] on button "Start Answering" at bounding box center [966, 511] width 445 height 50
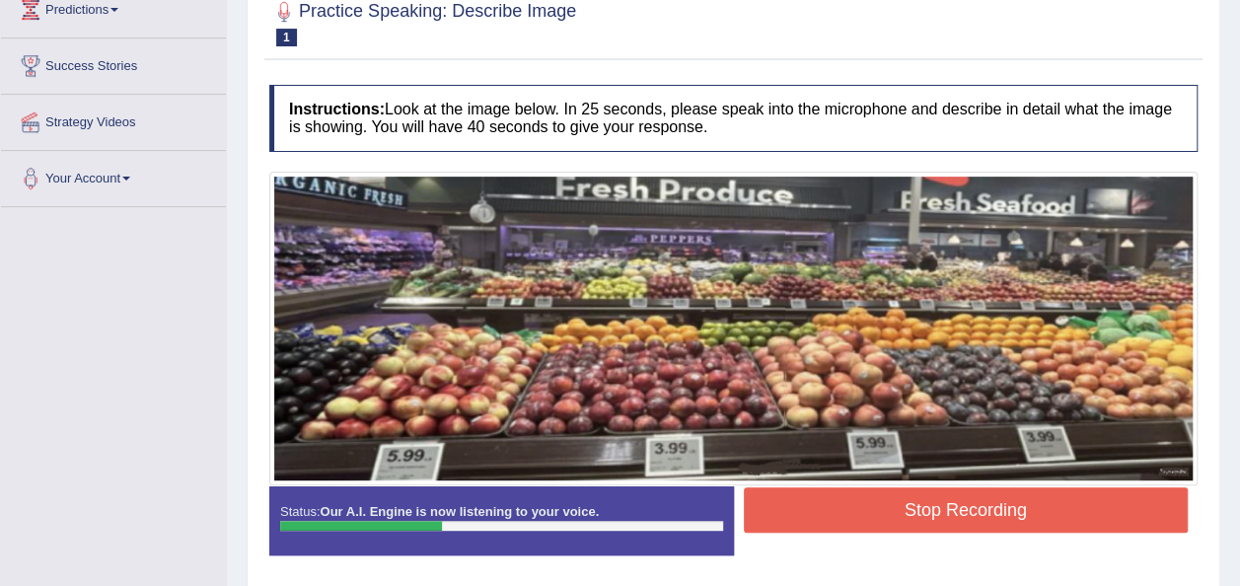
click at [945, 516] on button "Stop Recording" at bounding box center [966, 509] width 445 height 45
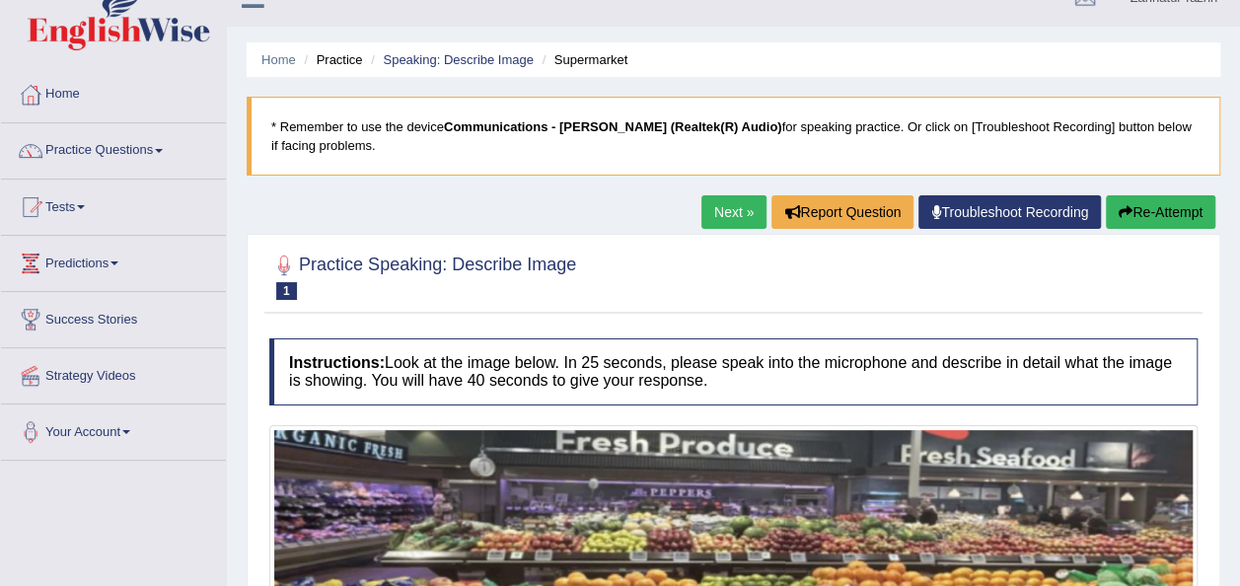
scroll to position [30, 0]
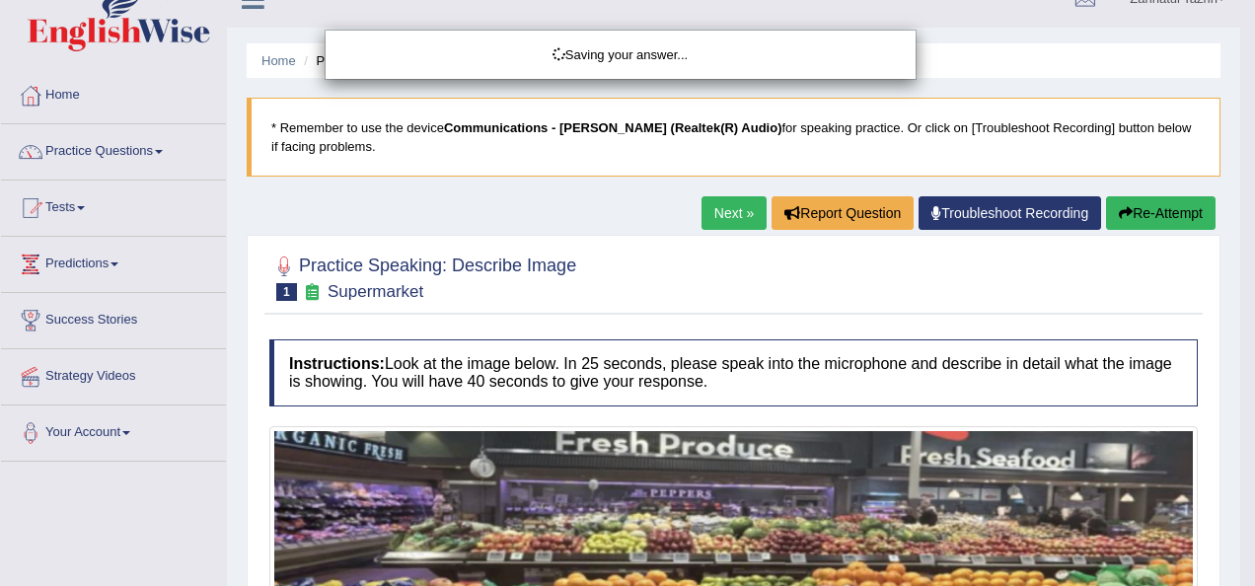
click at [1170, 219] on div "Saving your answer..." at bounding box center [627, 293] width 1255 height 586
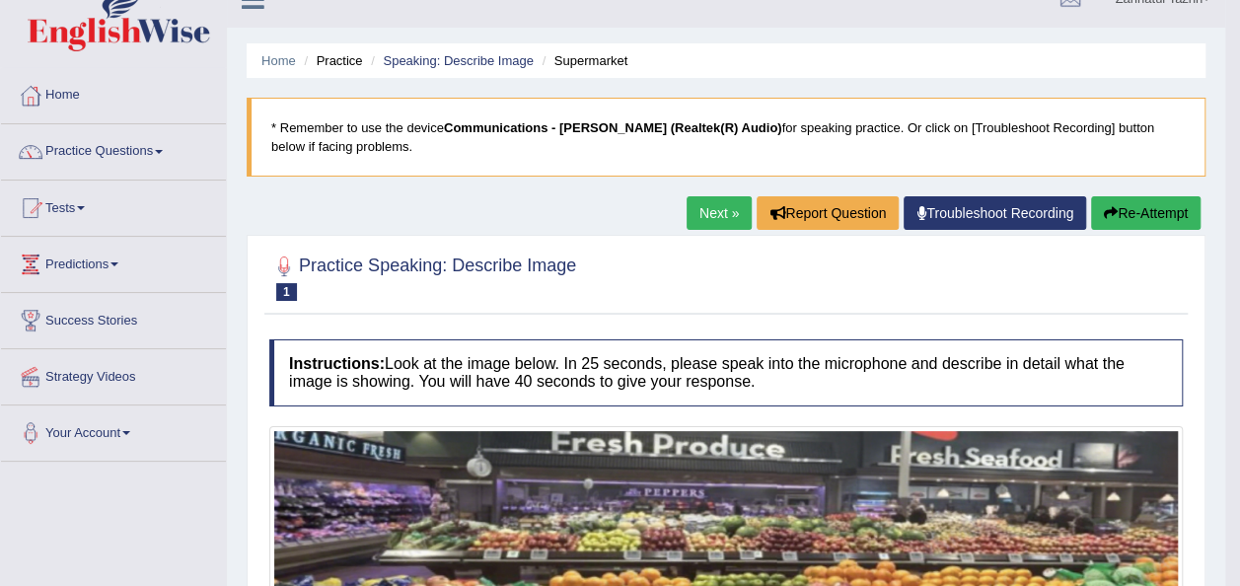
click at [1156, 213] on button "Re-Attempt" at bounding box center [1145, 213] width 109 height 34
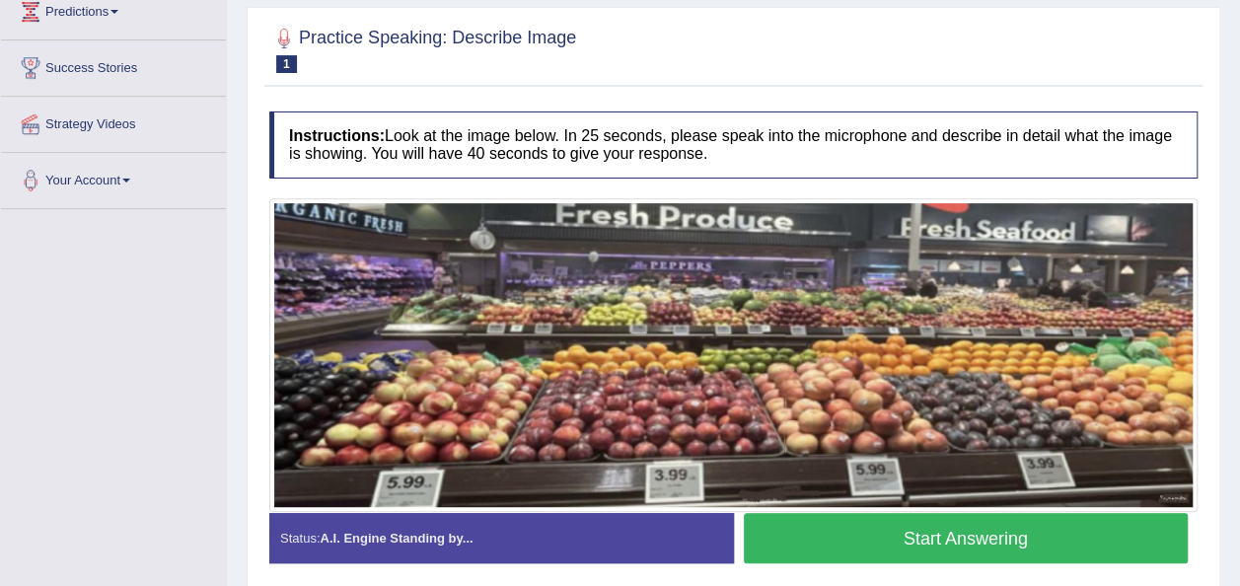
scroll to position [284, 0]
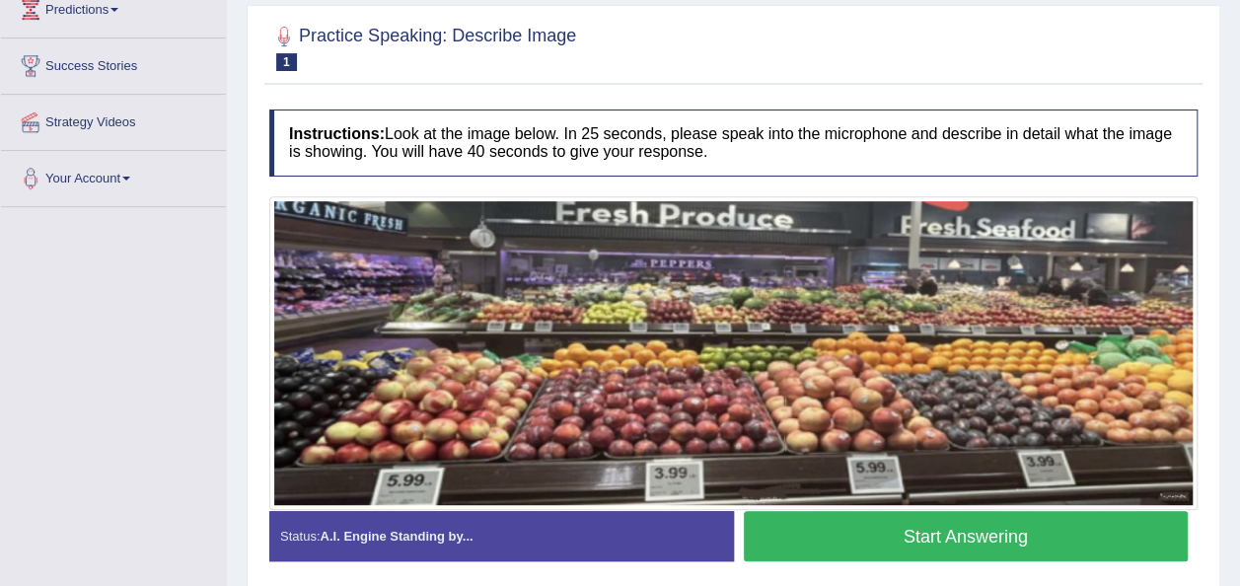
click at [955, 534] on button "Start Answering" at bounding box center [966, 536] width 445 height 50
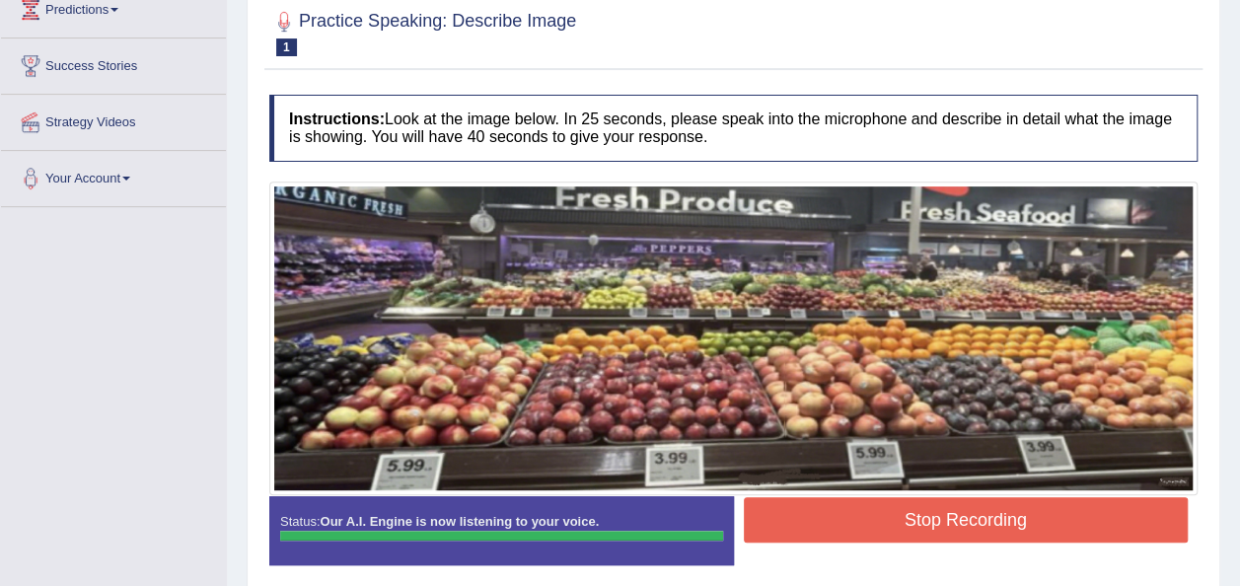
click at [955, 534] on button "Stop Recording" at bounding box center [966, 519] width 445 height 45
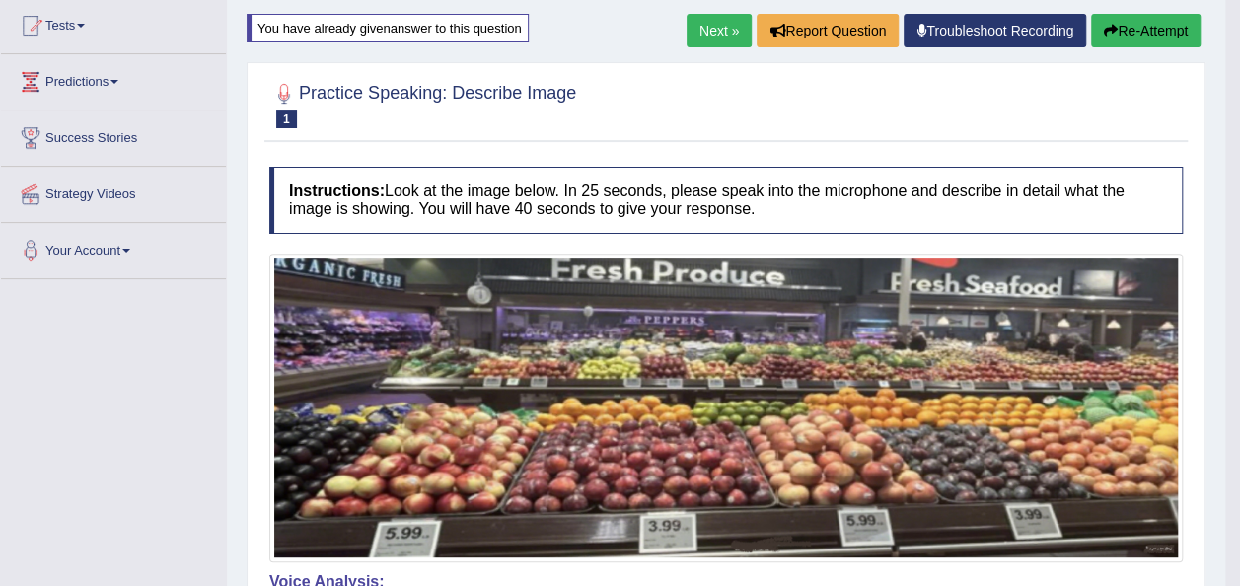
scroll to position [181, 0]
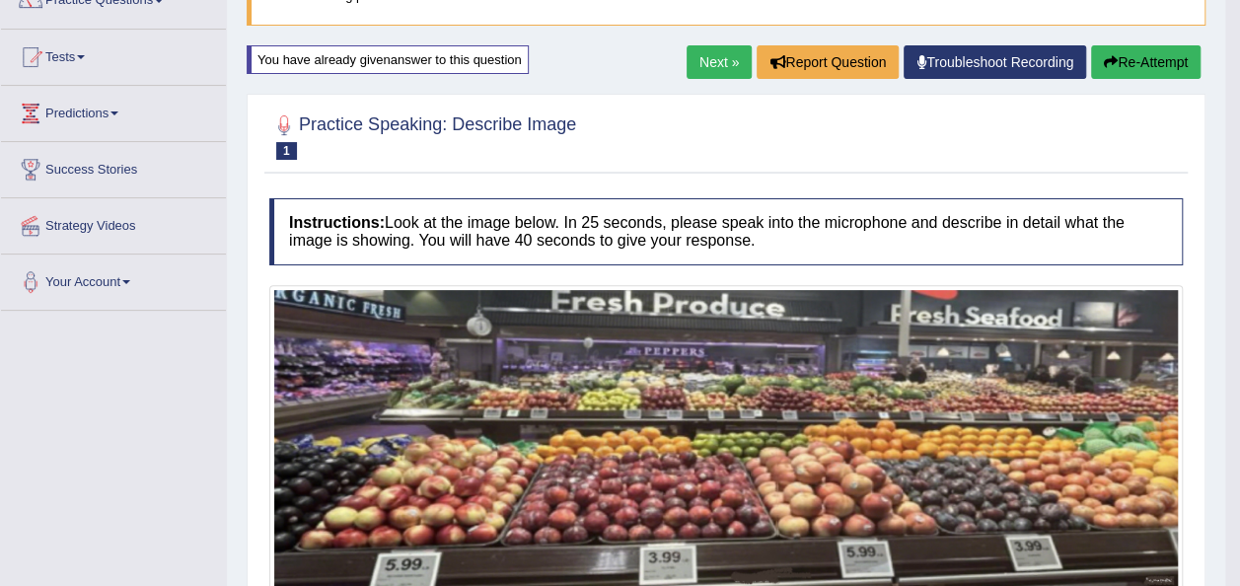
click at [717, 63] on link "Next »" at bounding box center [719, 62] width 65 height 34
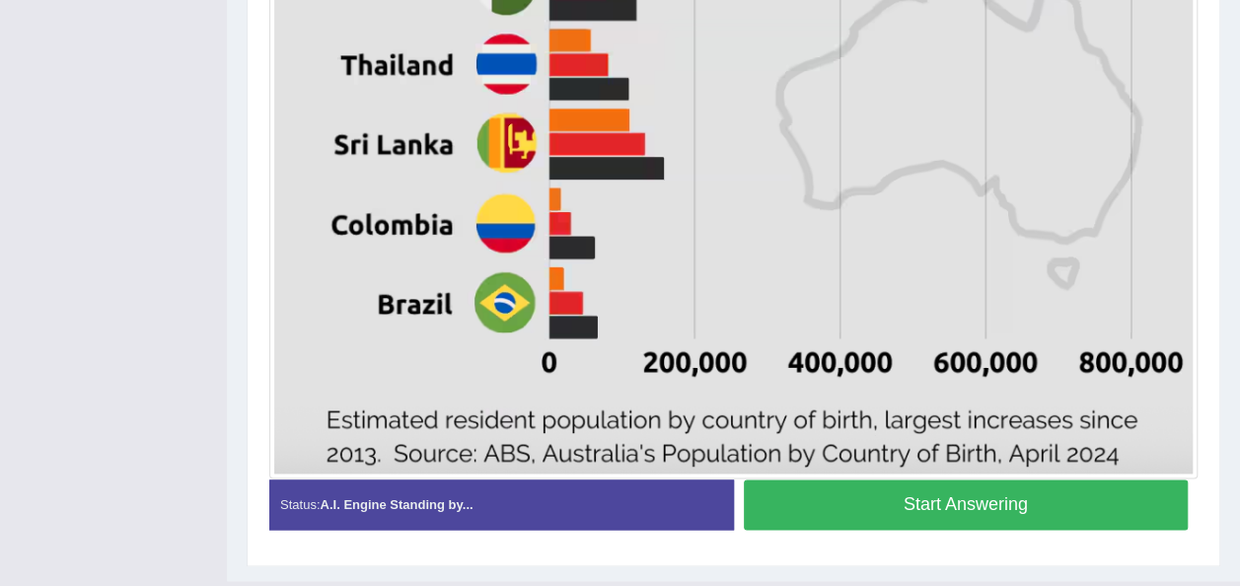
scroll to position [1164, 0]
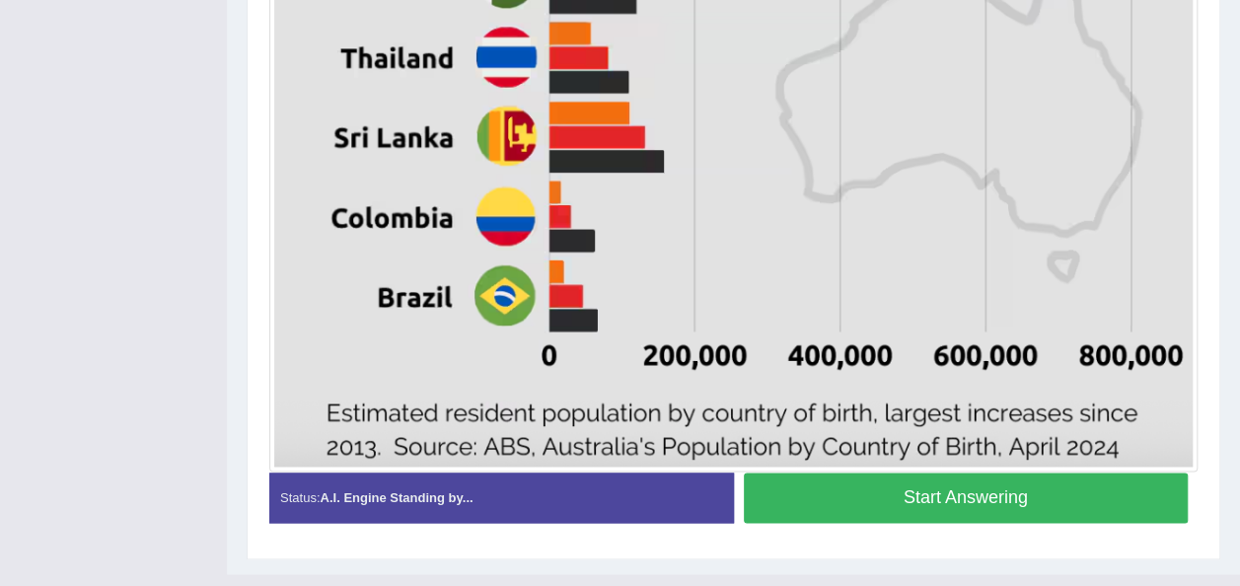
click at [951, 502] on button "Start Answering" at bounding box center [966, 497] width 445 height 50
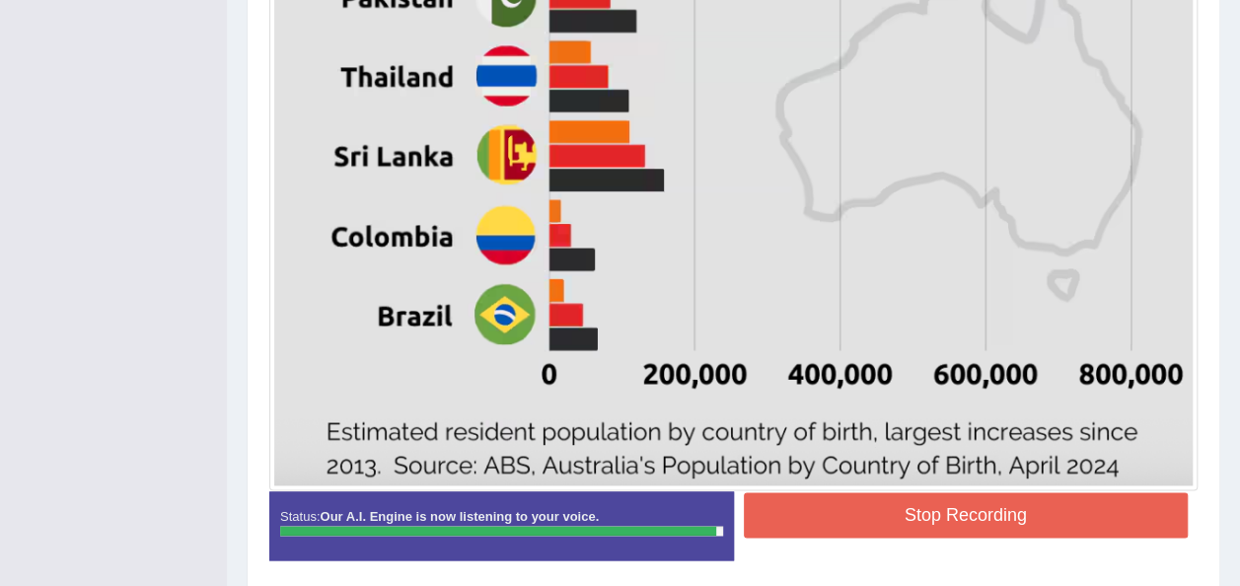
scroll to position [1143, 0]
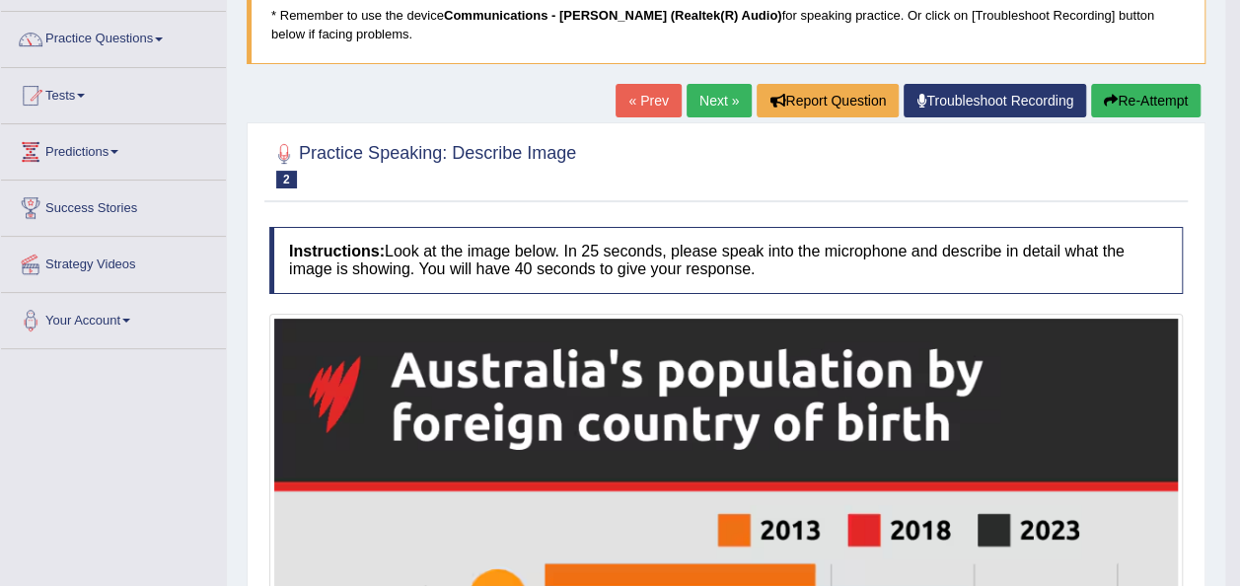
scroll to position [133, 0]
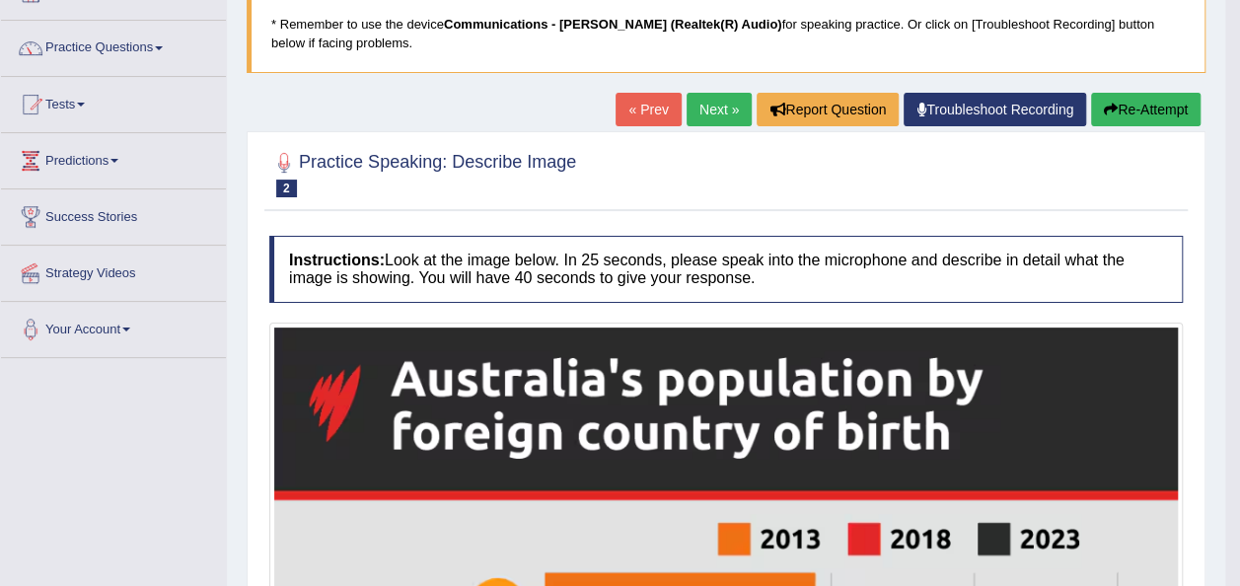
click at [1144, 116] on button "Re-Attempt" at bounding box center [1145, 110] width 109 height 34
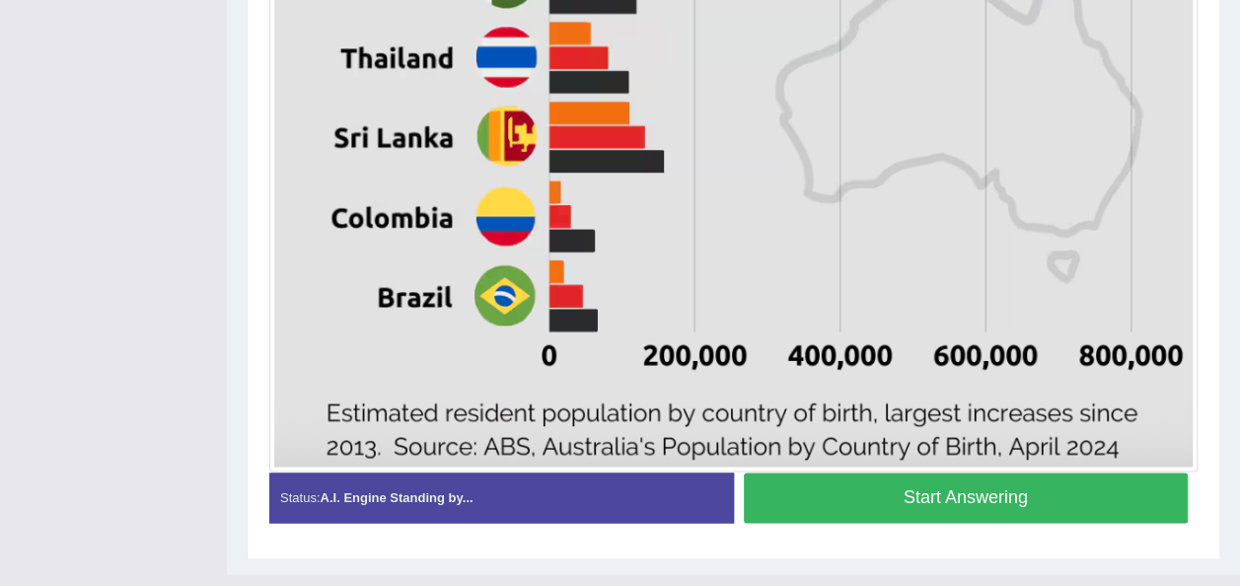
scroll to position [1237, 0]
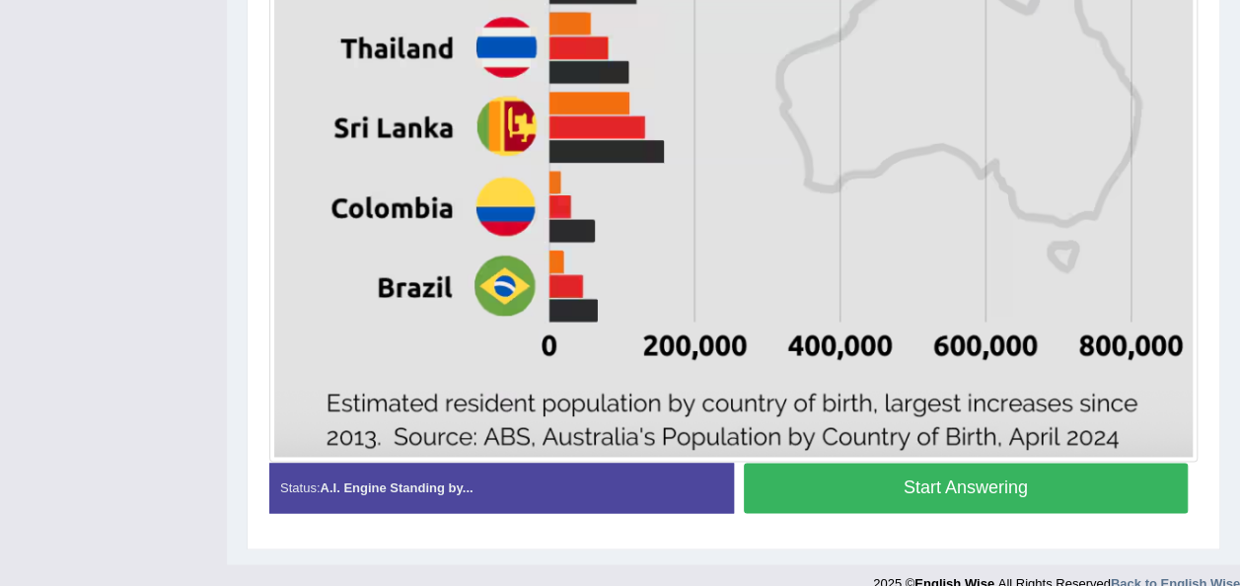
click at [982, 490] on button "Start Answering" at bounding box center [966, 488] width 445 height 50
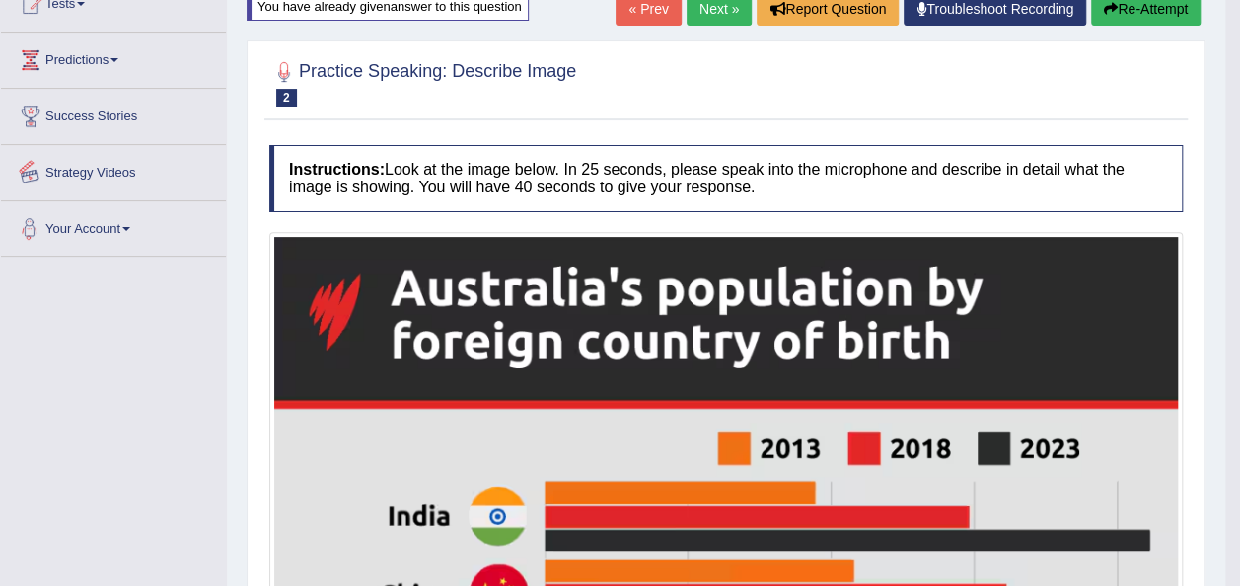
scroll to position [0, 0]
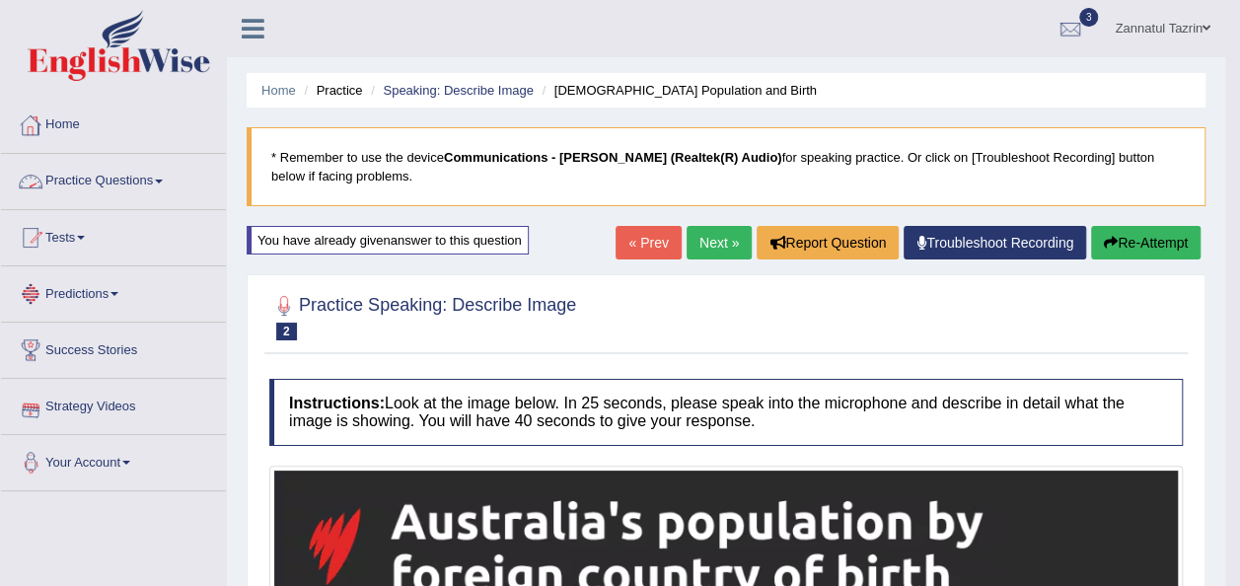
click at [65, 123] on link "Home" at bounding box center [113, 122] width 225 height 49
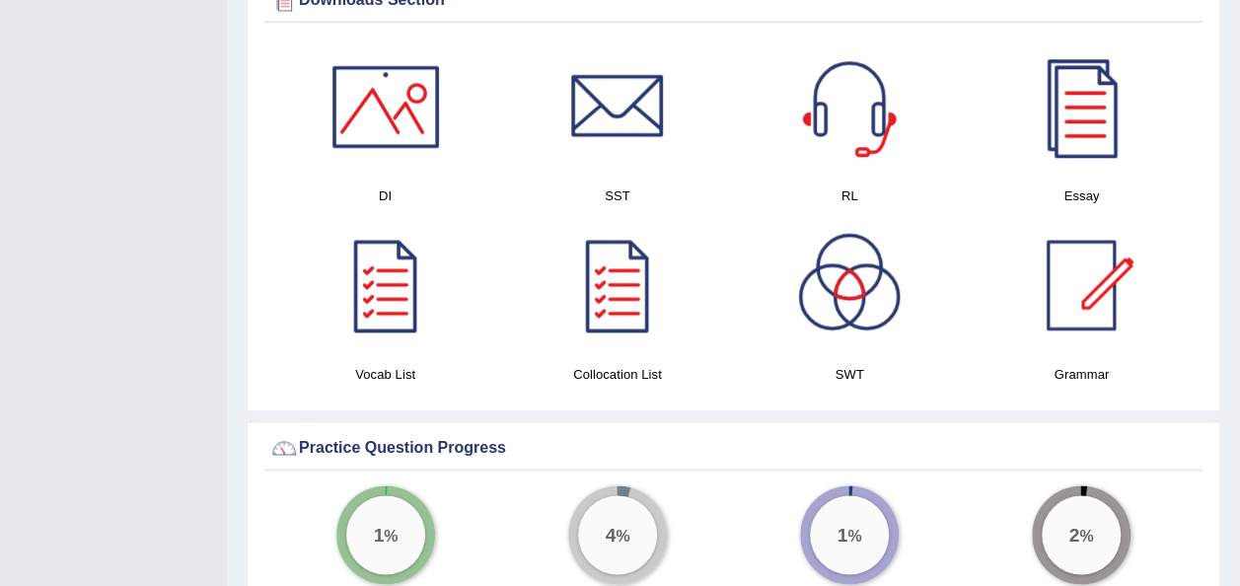
scroll to position [1053, 0]
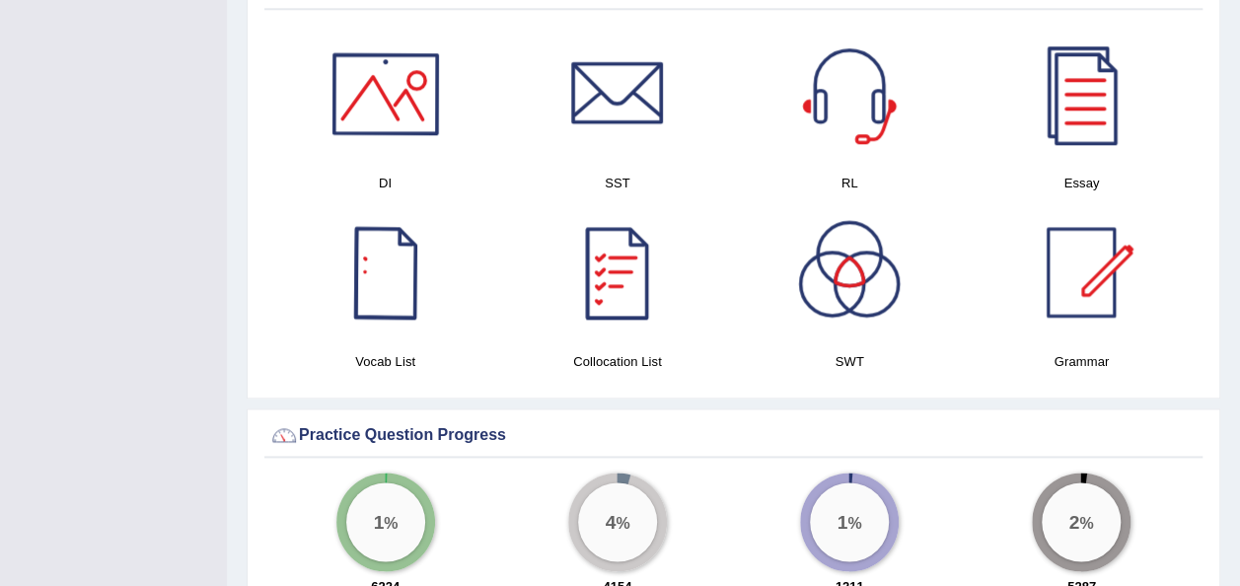
click at [397, 96] on div at bounding box center [386, 94] width 138 height 138
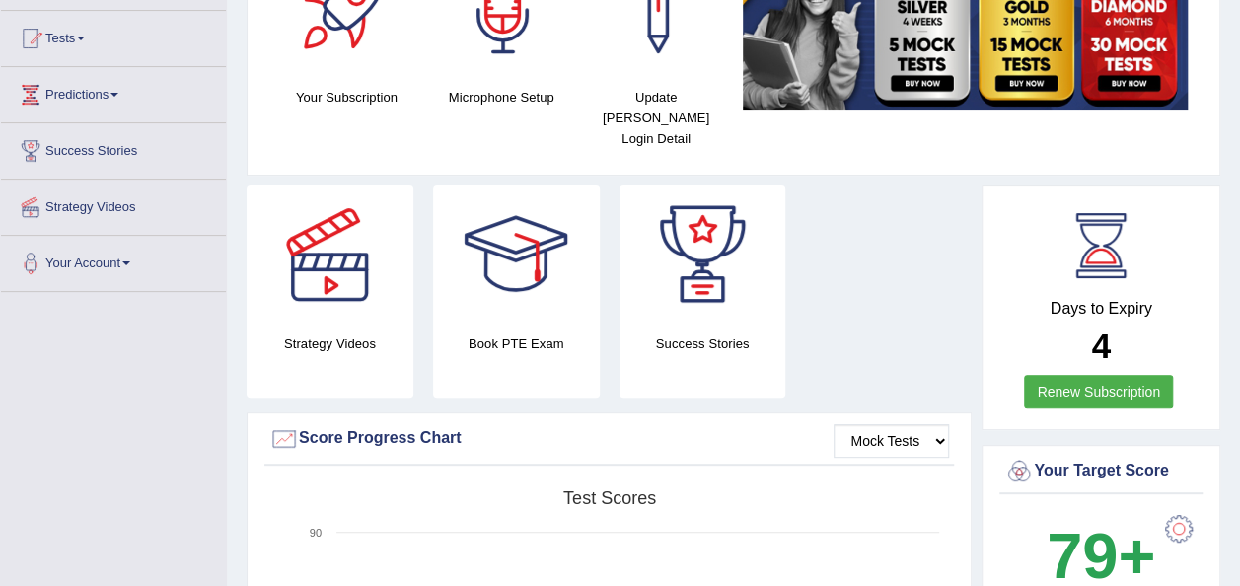
scroll to position [0, 0]
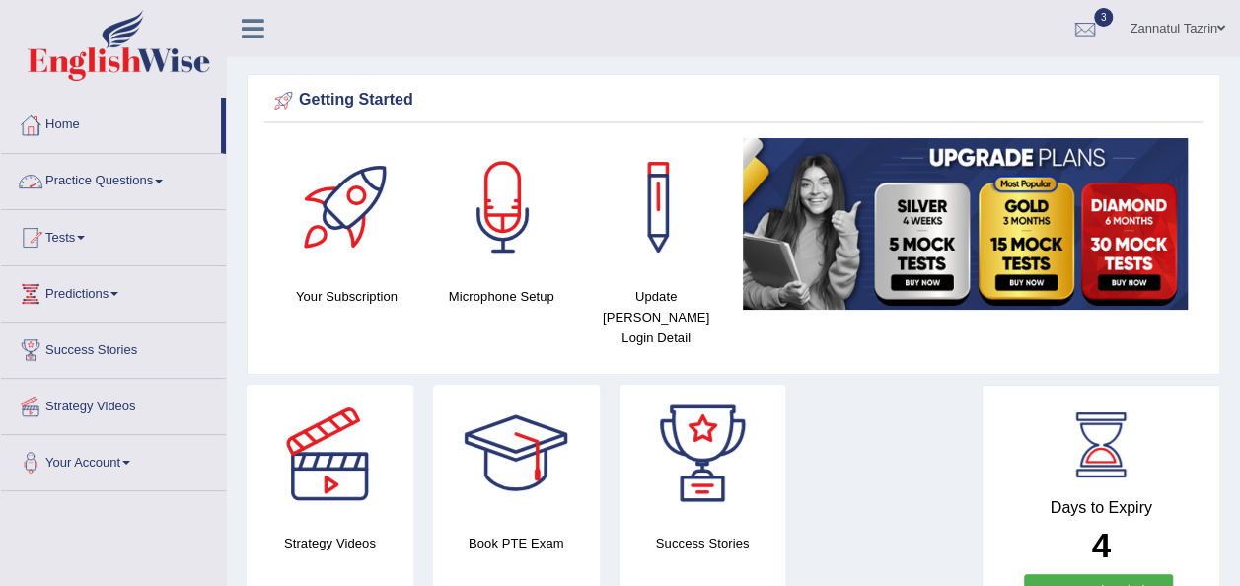
click at [154, 177] on link "Practice Questions" at bounding box center [113, 178] width 225 height 49
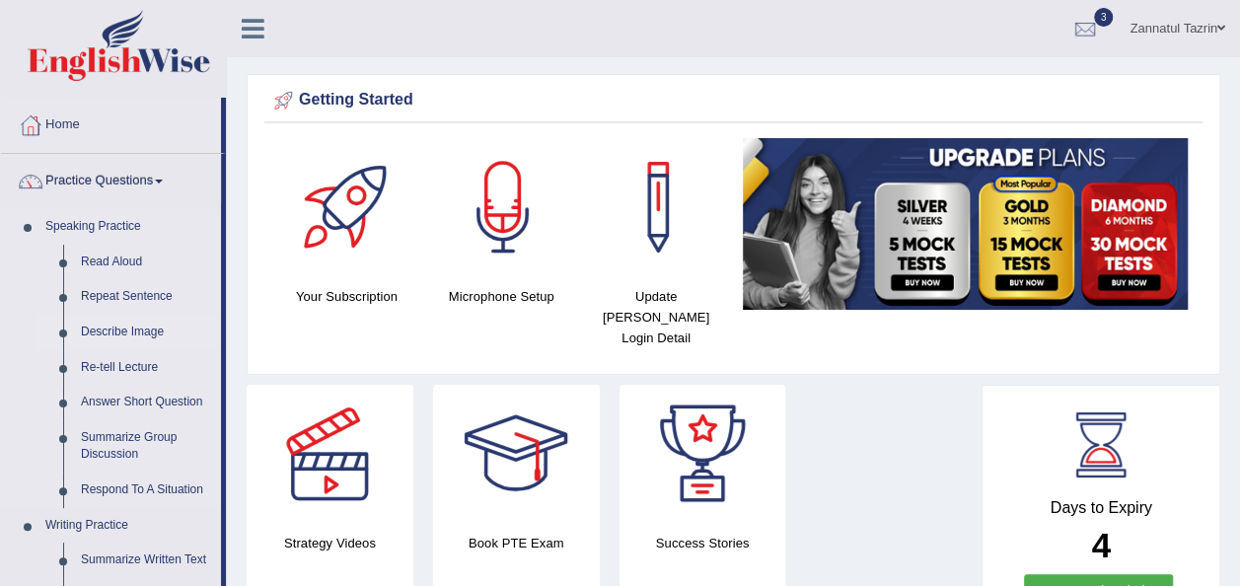
click at [138, 333] on link "Describe Image" at bounding box center [146, 333] width 149 height 36
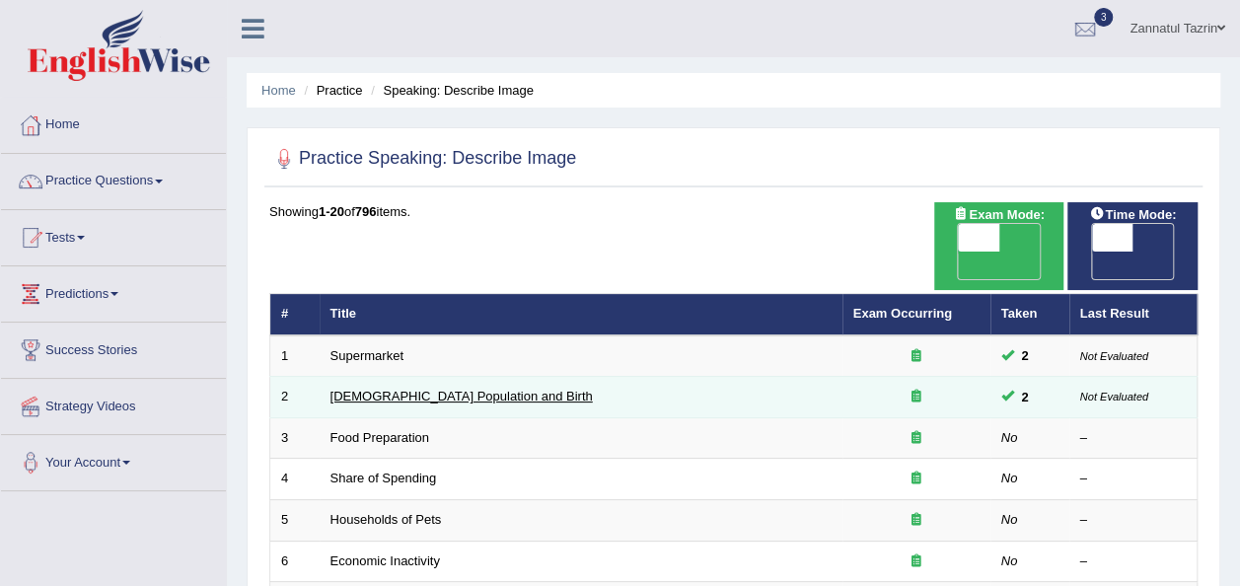
click at [397, 389] on link "[DEMOGRAPHIC_DATA] Population and Birth" at bounding box center [461, 396] width 262 height 15
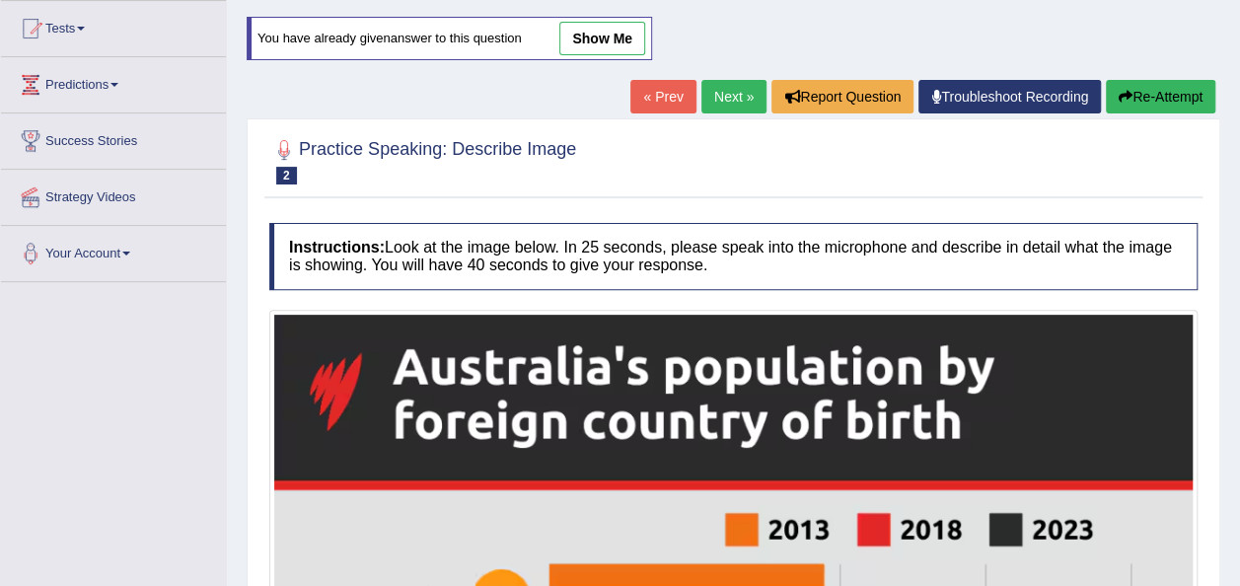
scroll to position [208, 0]
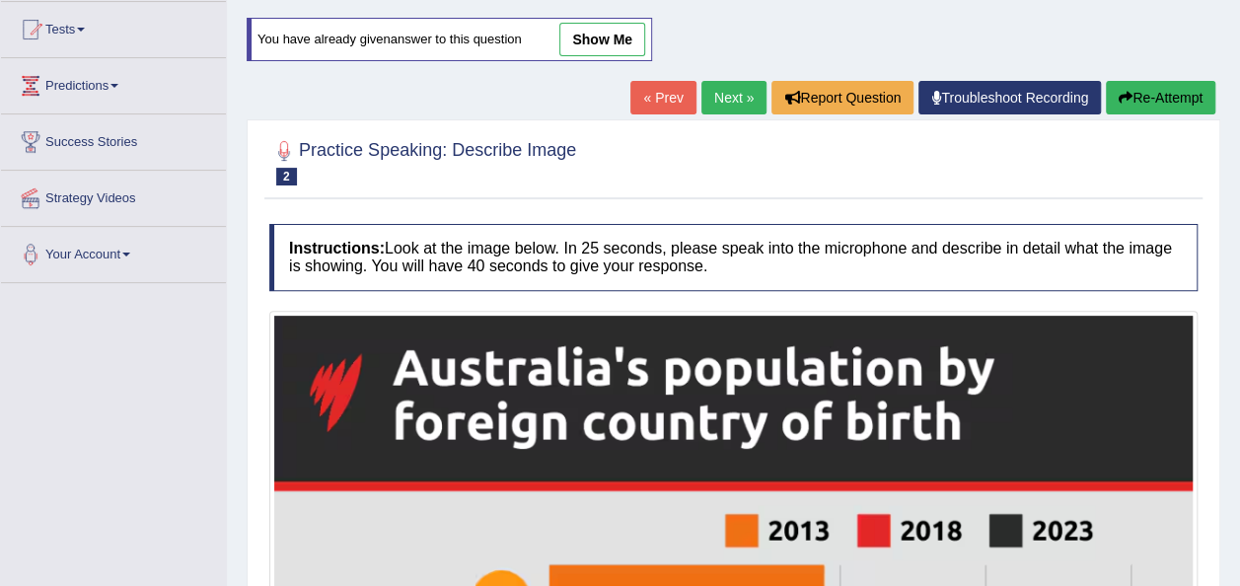
click at [1160, 105] on button "Re-Attempt" at bounding box center [1160, 98] width 109 height 34
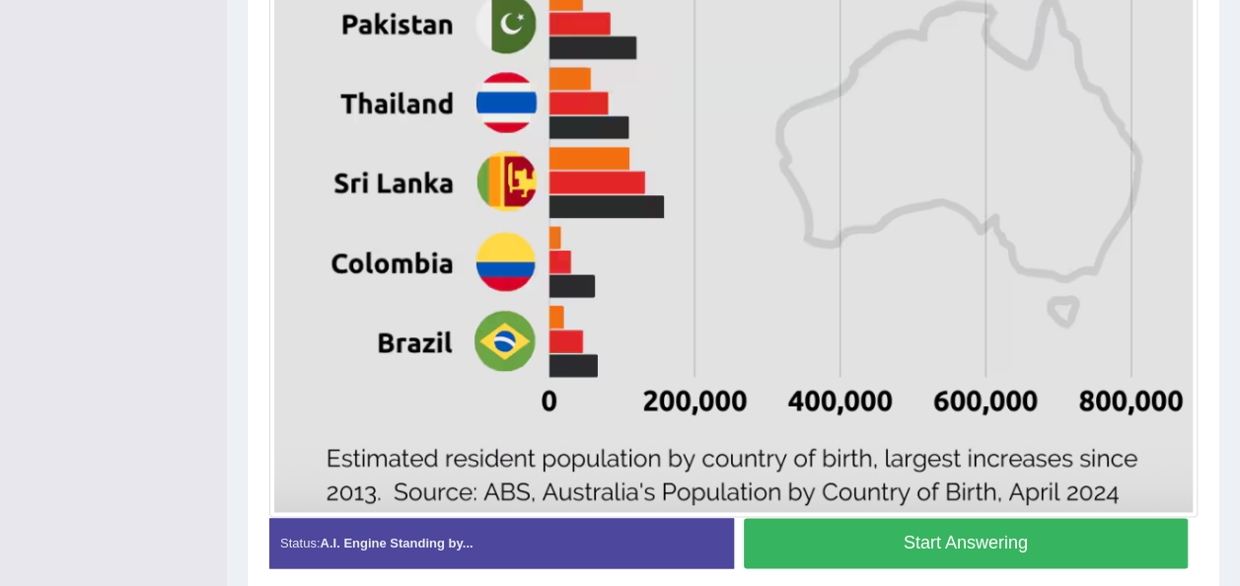
scroll to position [1180, 0]
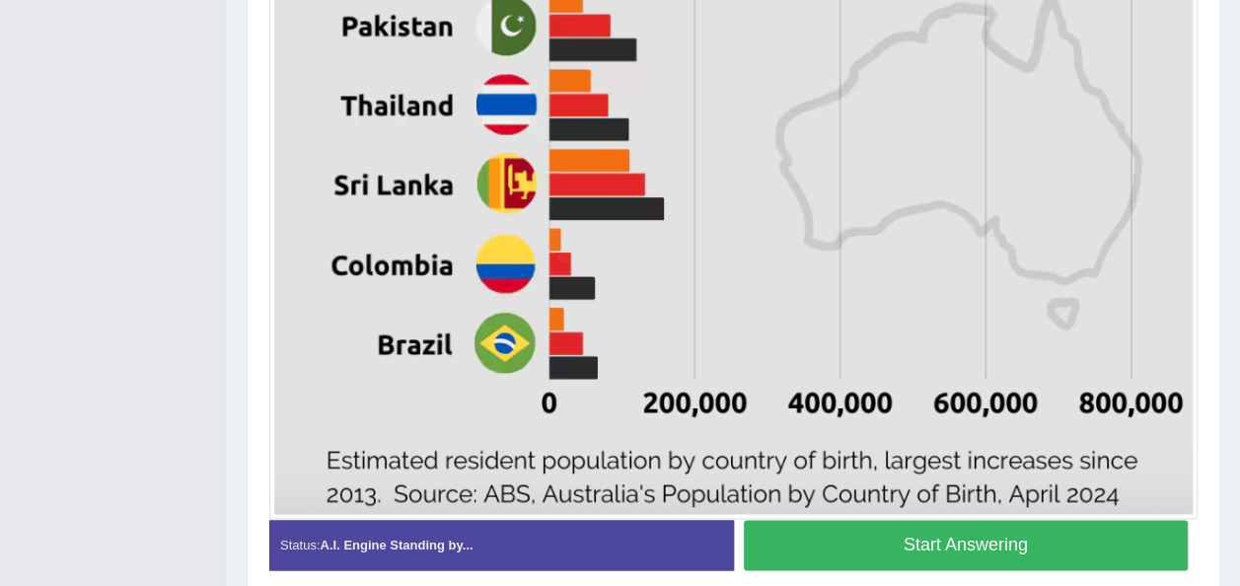
click at [943, 543] on button "Start Answering" at bounding box center [966, 545] width 445 height 50
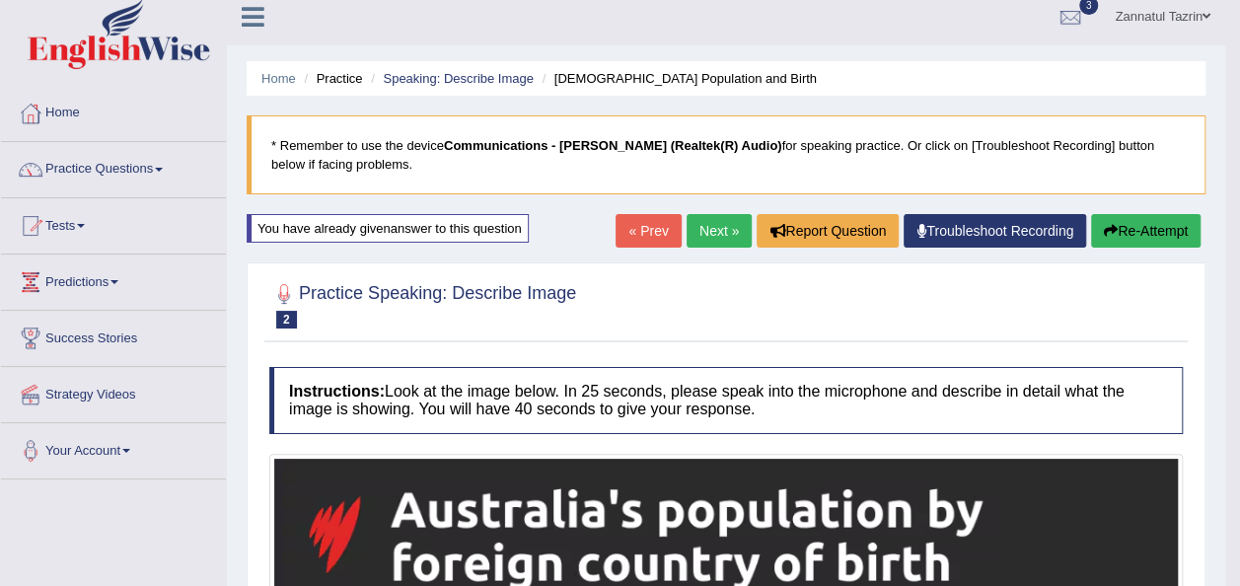
scroll to position [10, 0]
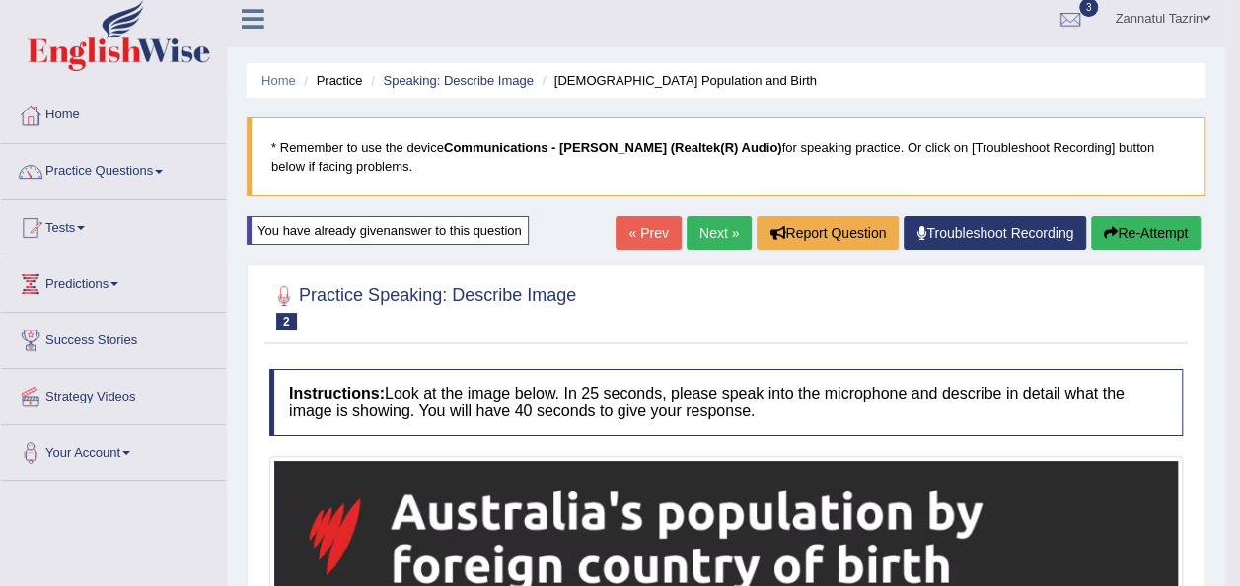
click at [1167, 235] on button "Re-Attempt" at bounding box center [1145, 233] width 109 height 34
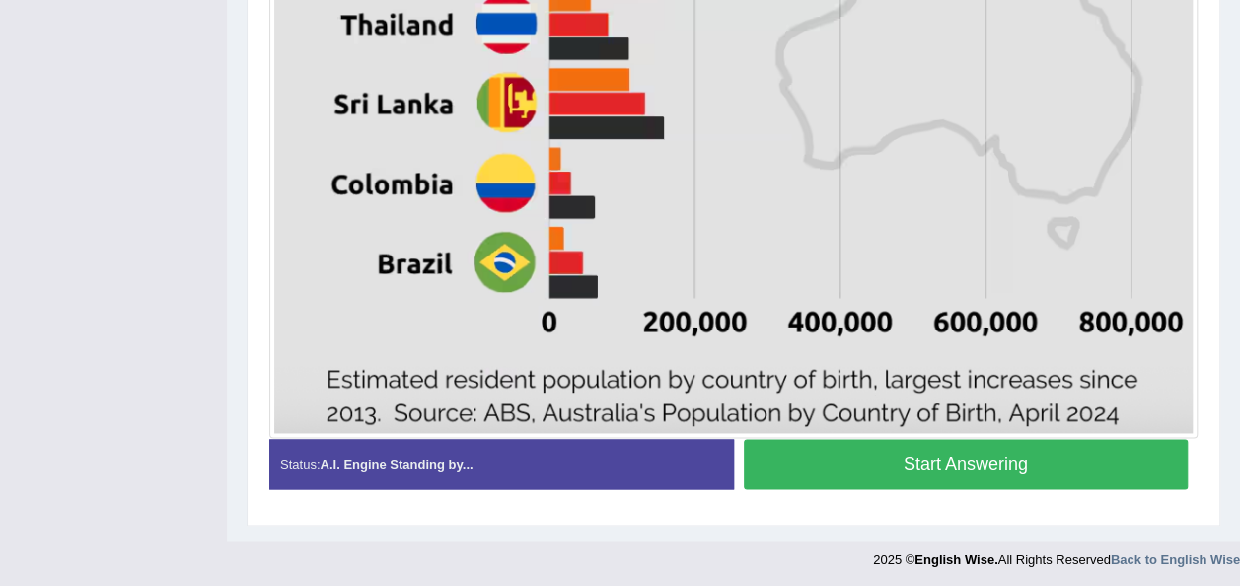
scroll to position [1261, 0]
click at [945, 455] on button "Start Answering" at bounding box center [966, 464] width 445 height 50
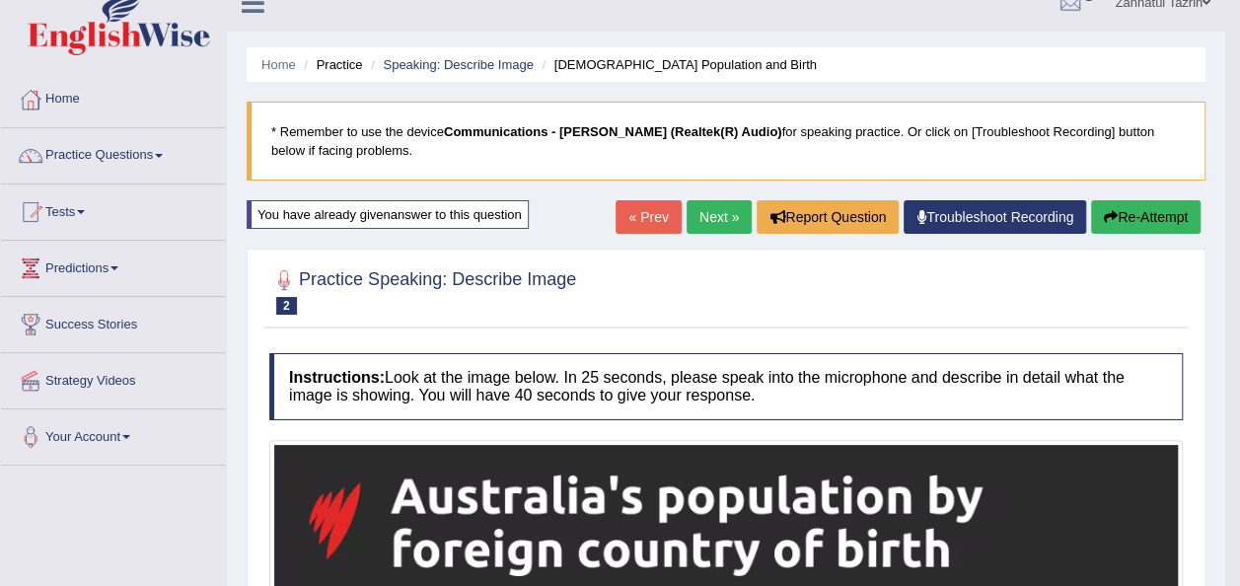
scroll to position [19, 0]
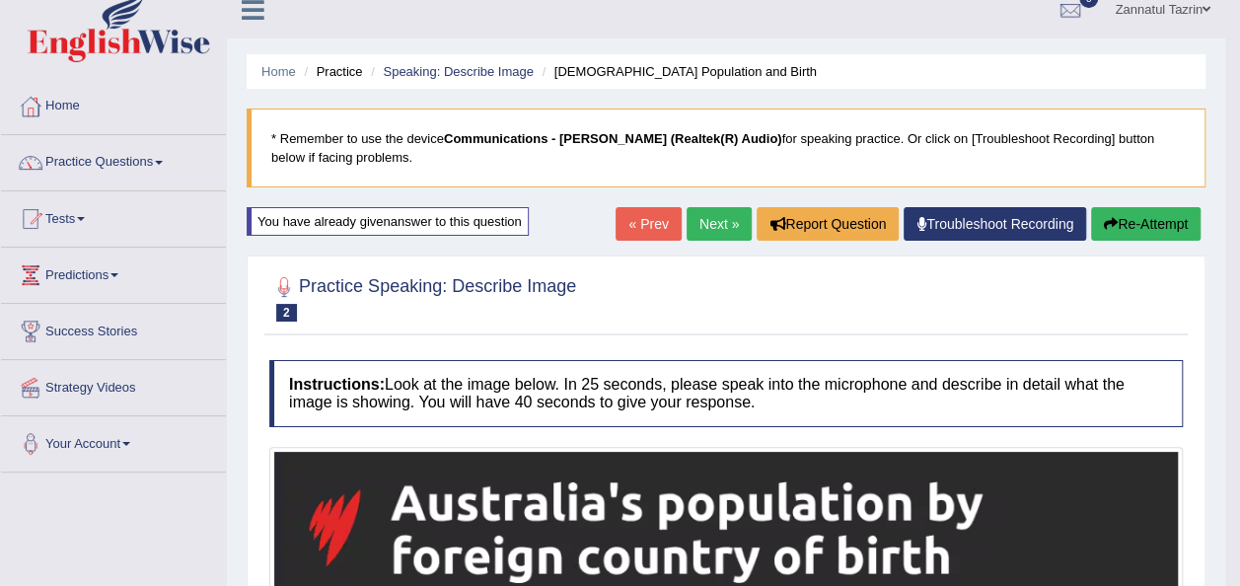
click at [1162, 217] on button "Re-Attempt" at bounding box center [1145, 224] width 109 height 34
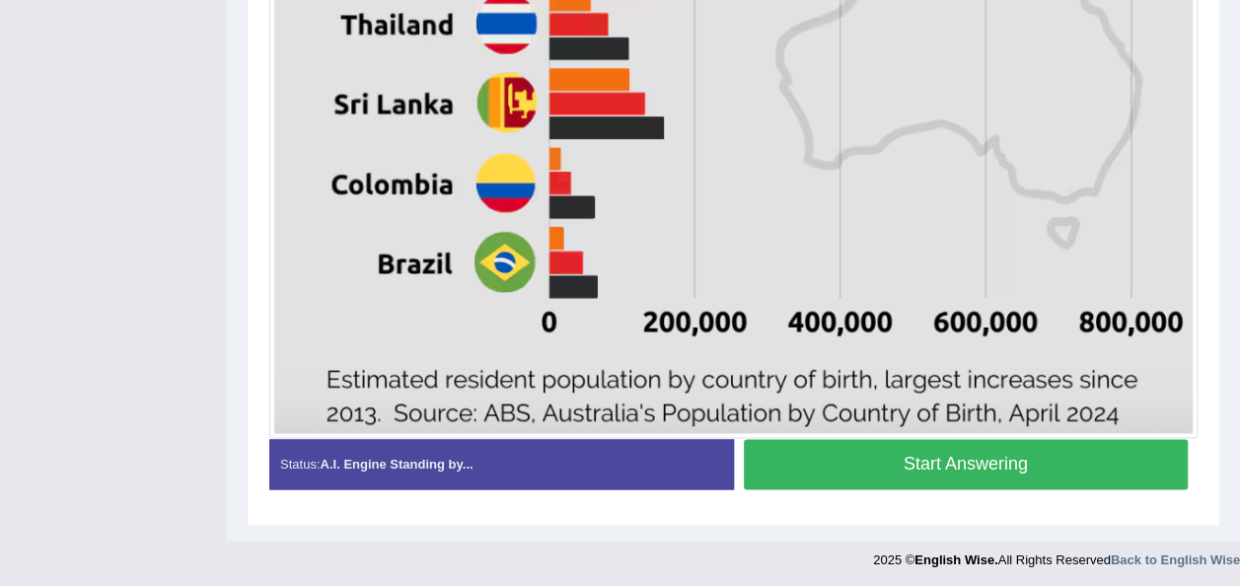
scroll to position [1239, 0]
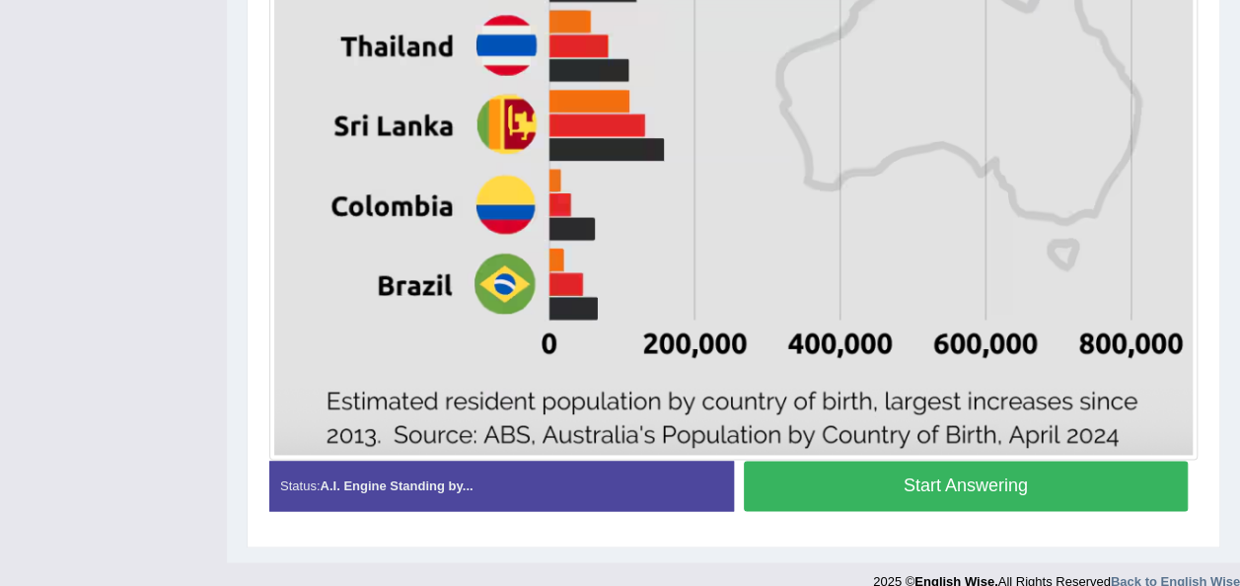
click at [953, 477] on button "Start Answering" at bounding box center [966, 486] width 445 height 50
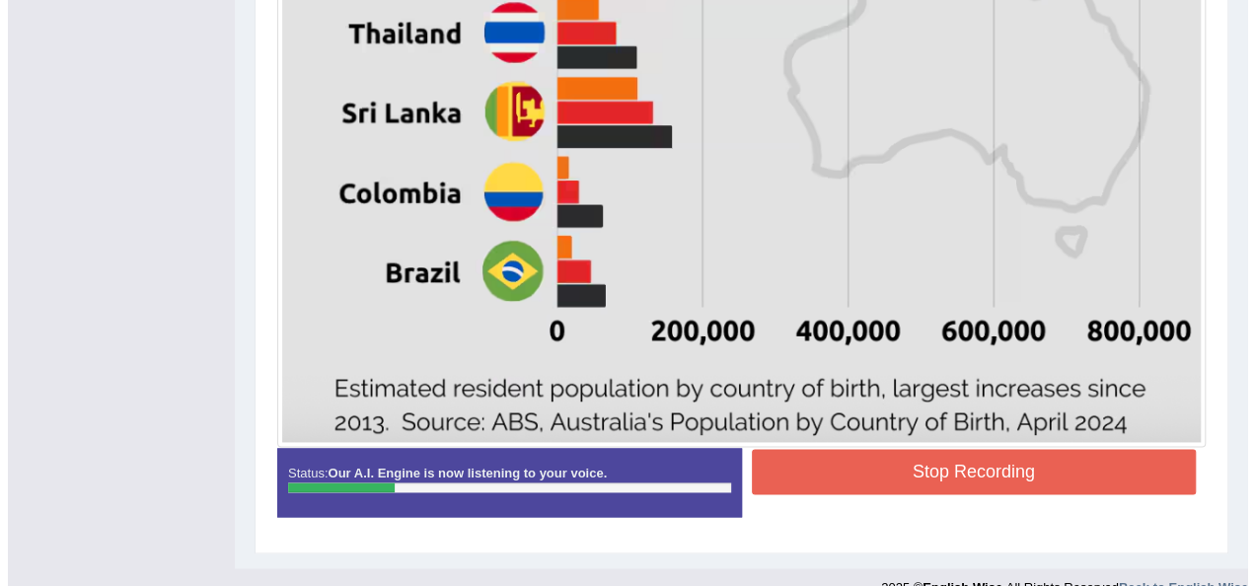
scroll to position [1197, 0]
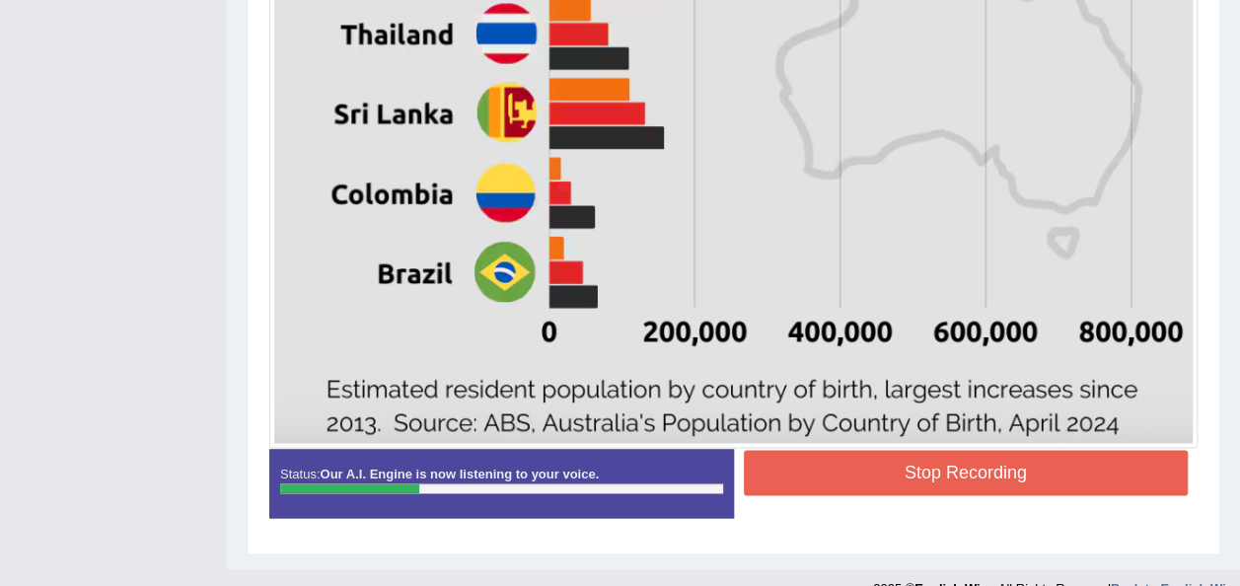
click at [935, 470] on button "Stop Recording" at bounding box center [966, 472] width 445 height 45
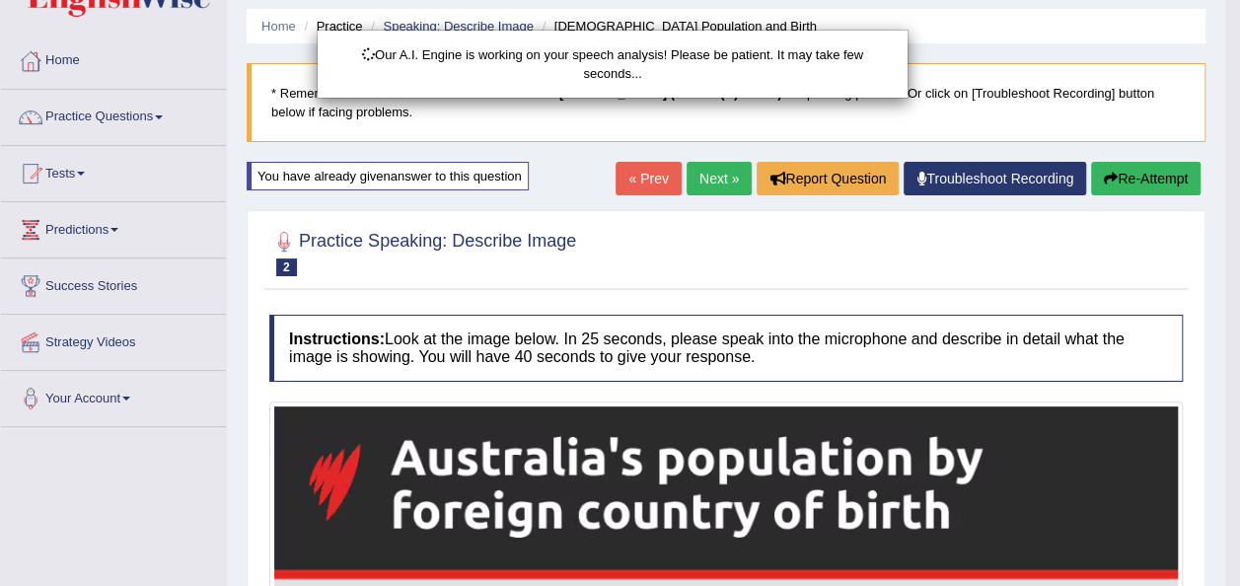
scroll to position [63, 0]
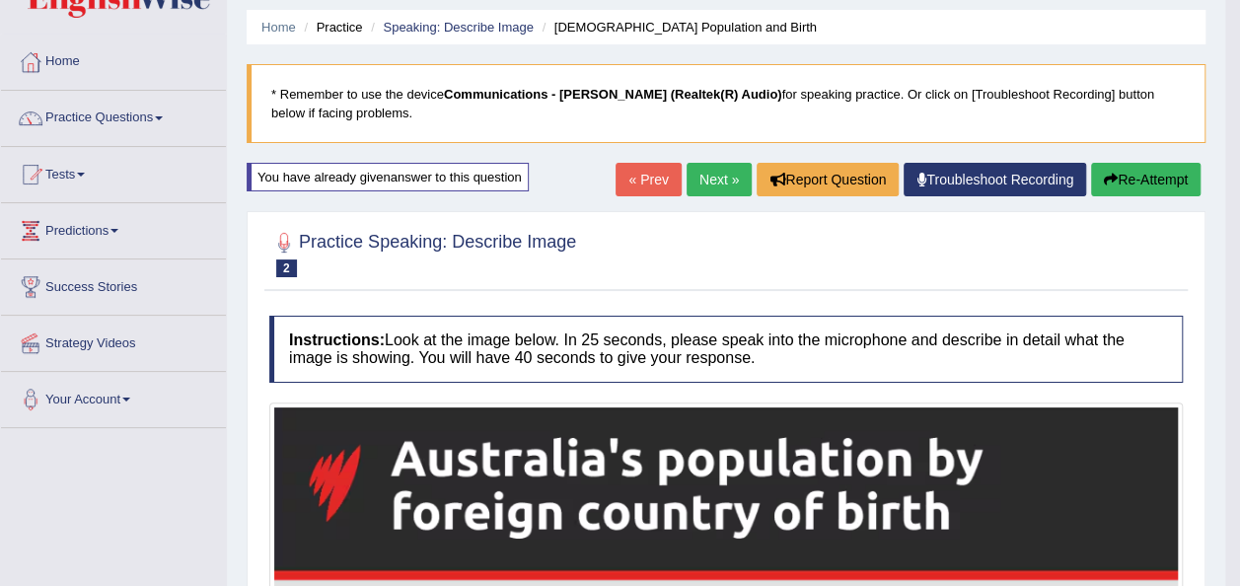
click at [1142, 180] on button "Re-Attempt" at bounding box center [1145, 180] width 109 height 34
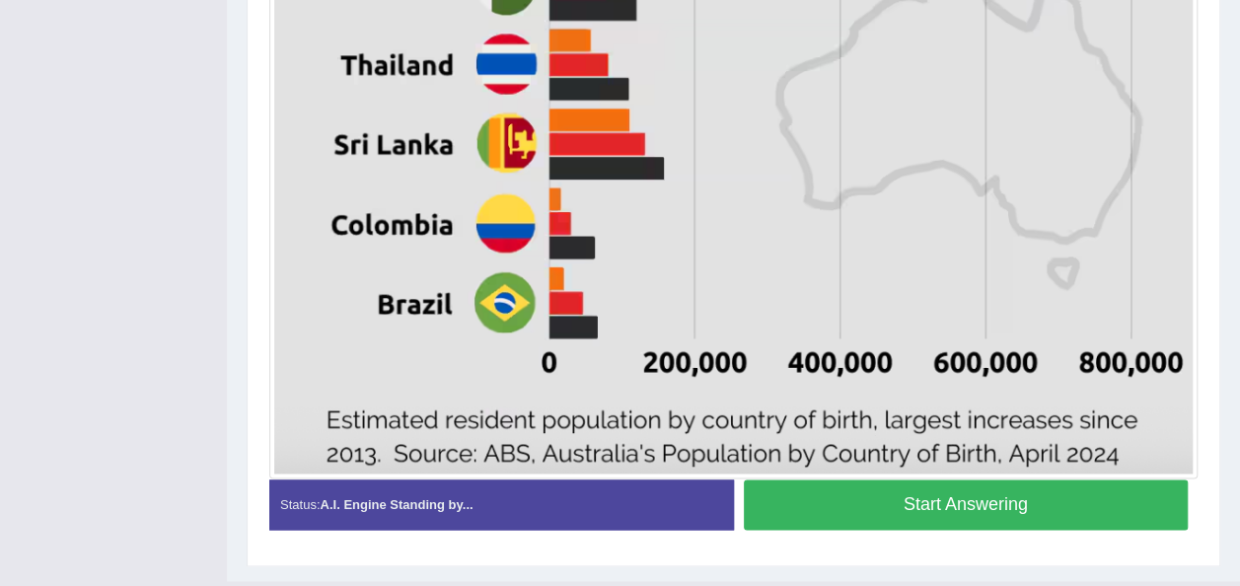
scroll to position [1261, 0]
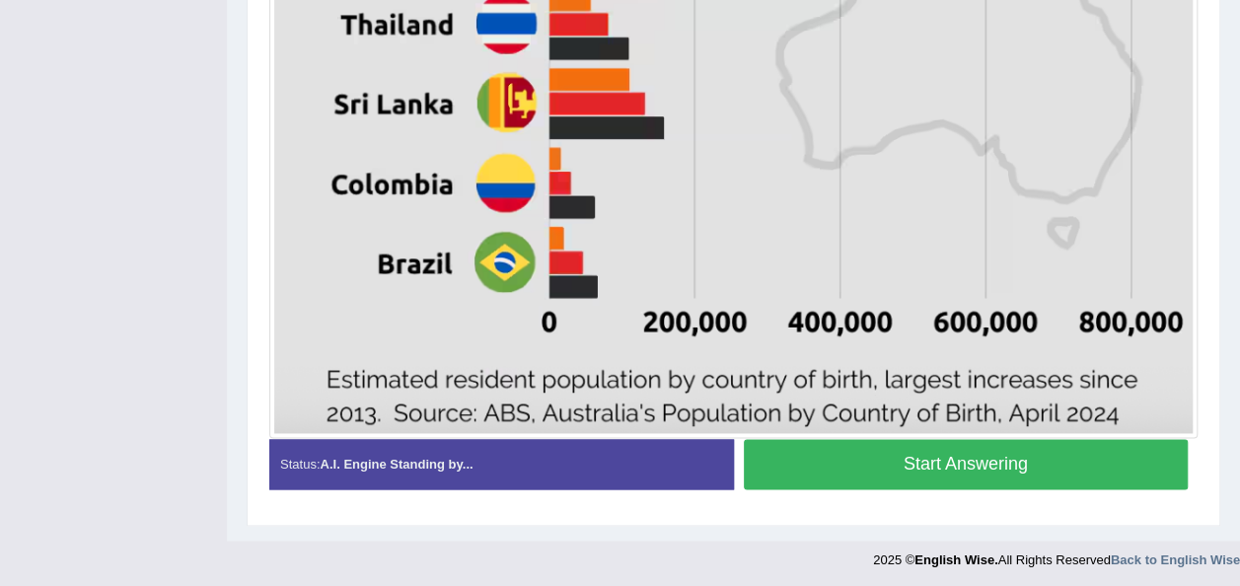
click at [976, 460] on button "Start Answering" at bounding box center [966, 464] width 445 height 50
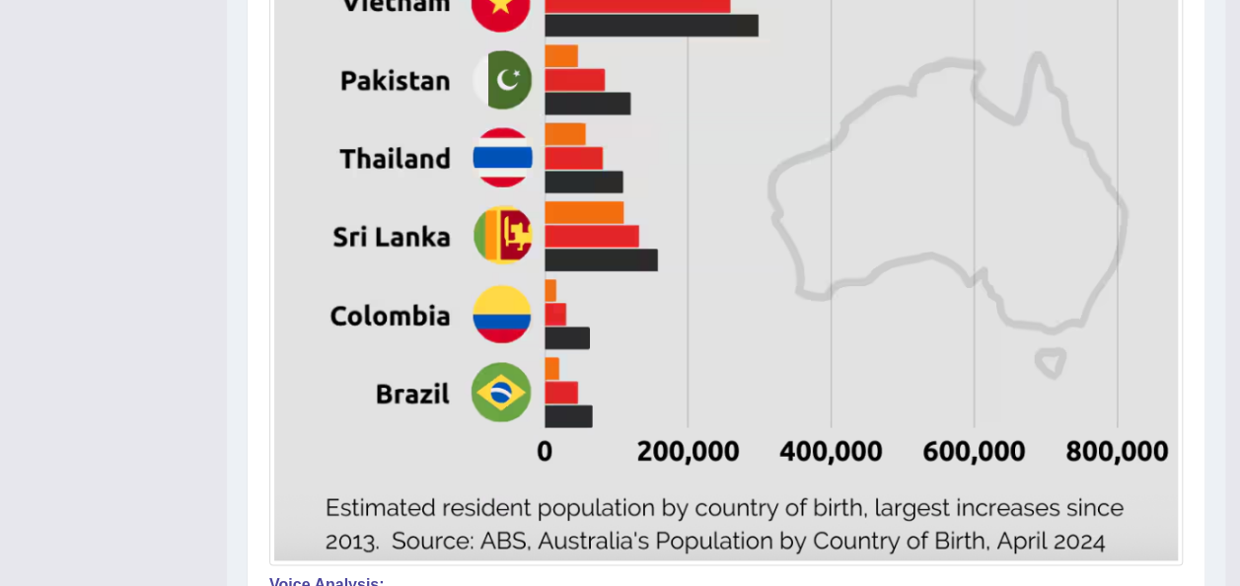
scroll to position [1060, 0]
